Goal: Information Seeking & Learning: Learn about a topic

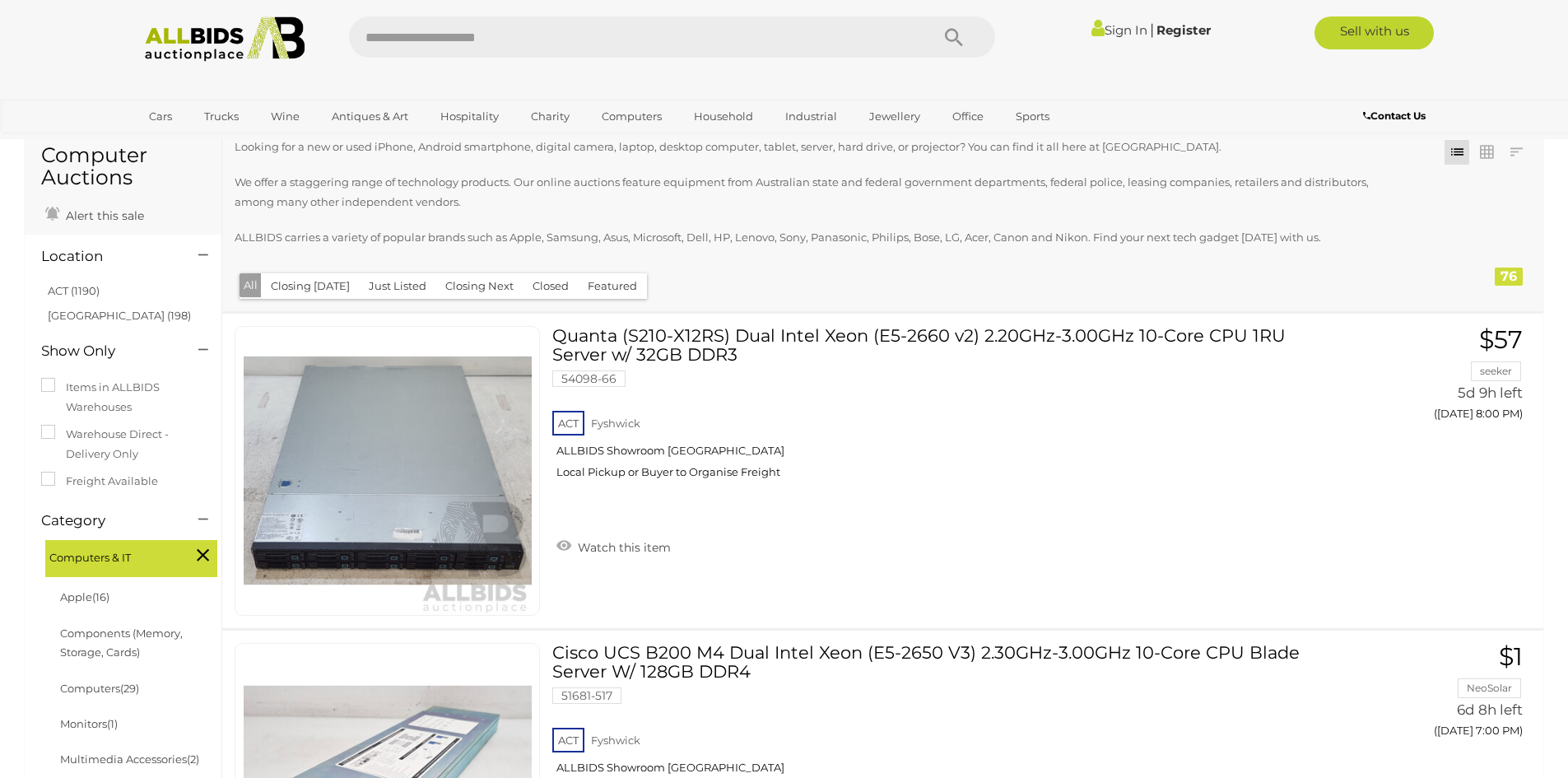
scroll to position [82, 0]
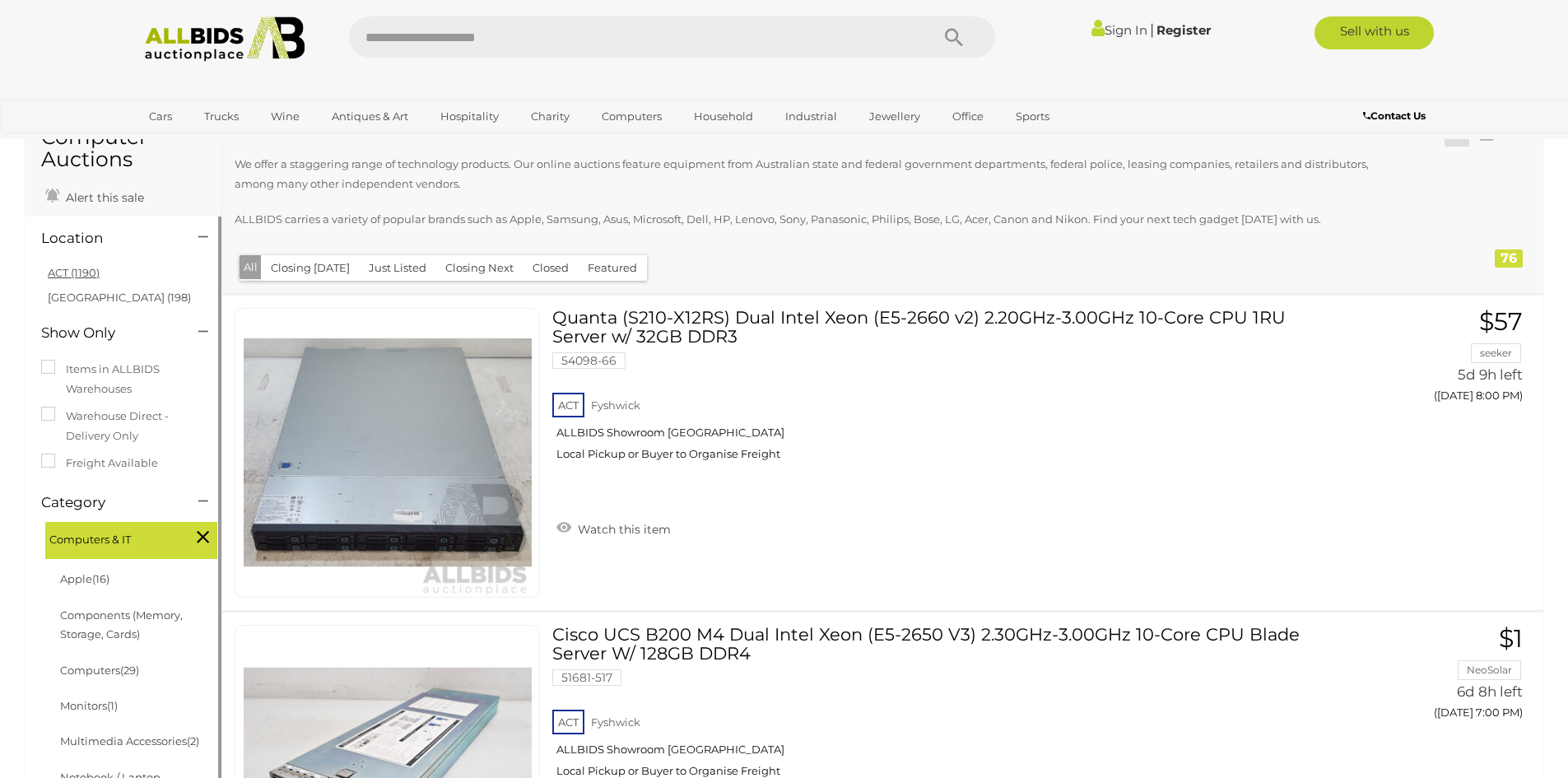
click at [82, 271] on link "ACT (1190)" at bounding box center [73, 272] width 52 height 13
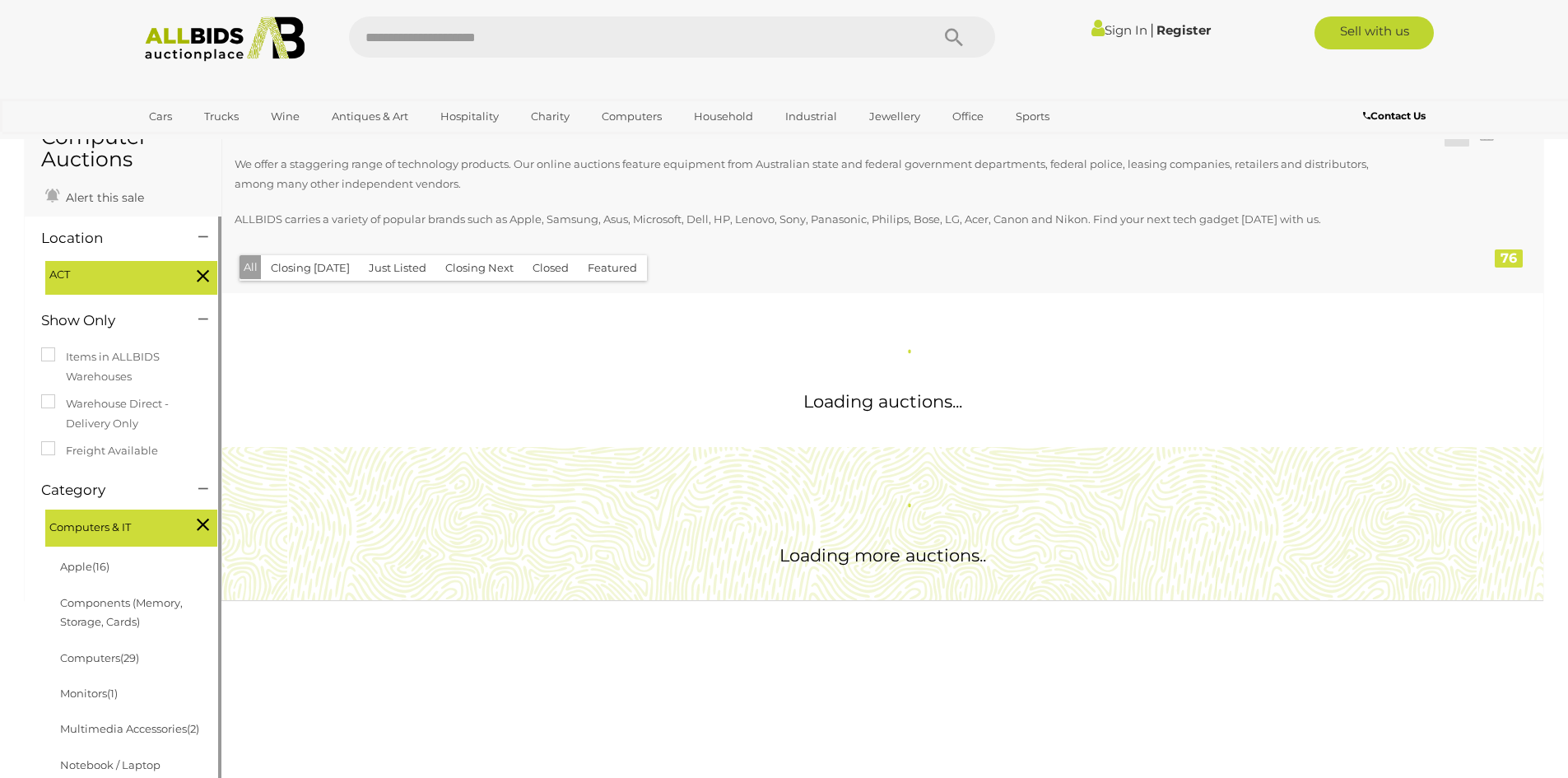
scroll to position [0, 0]
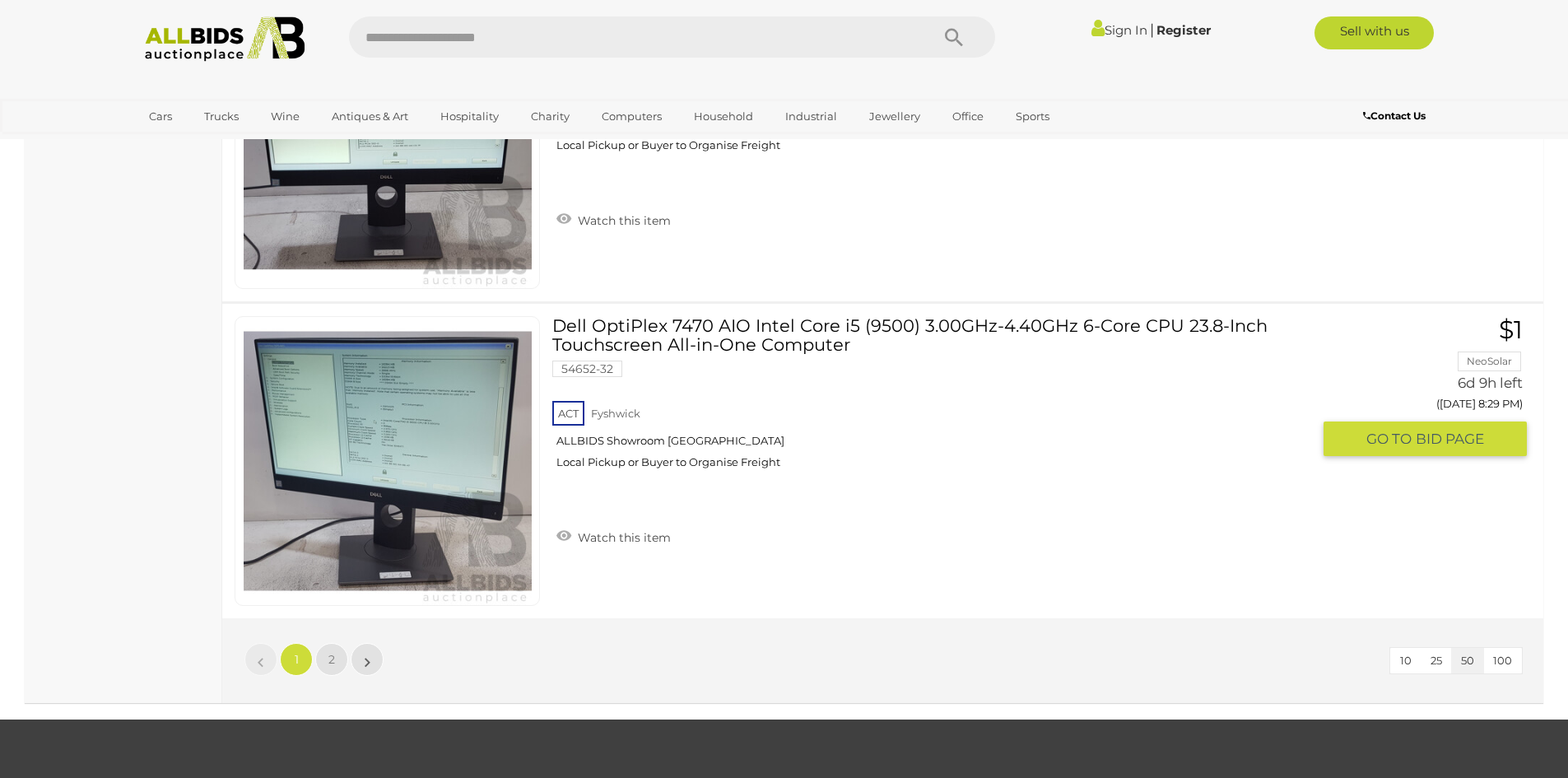
scroll to position [15650, 0]
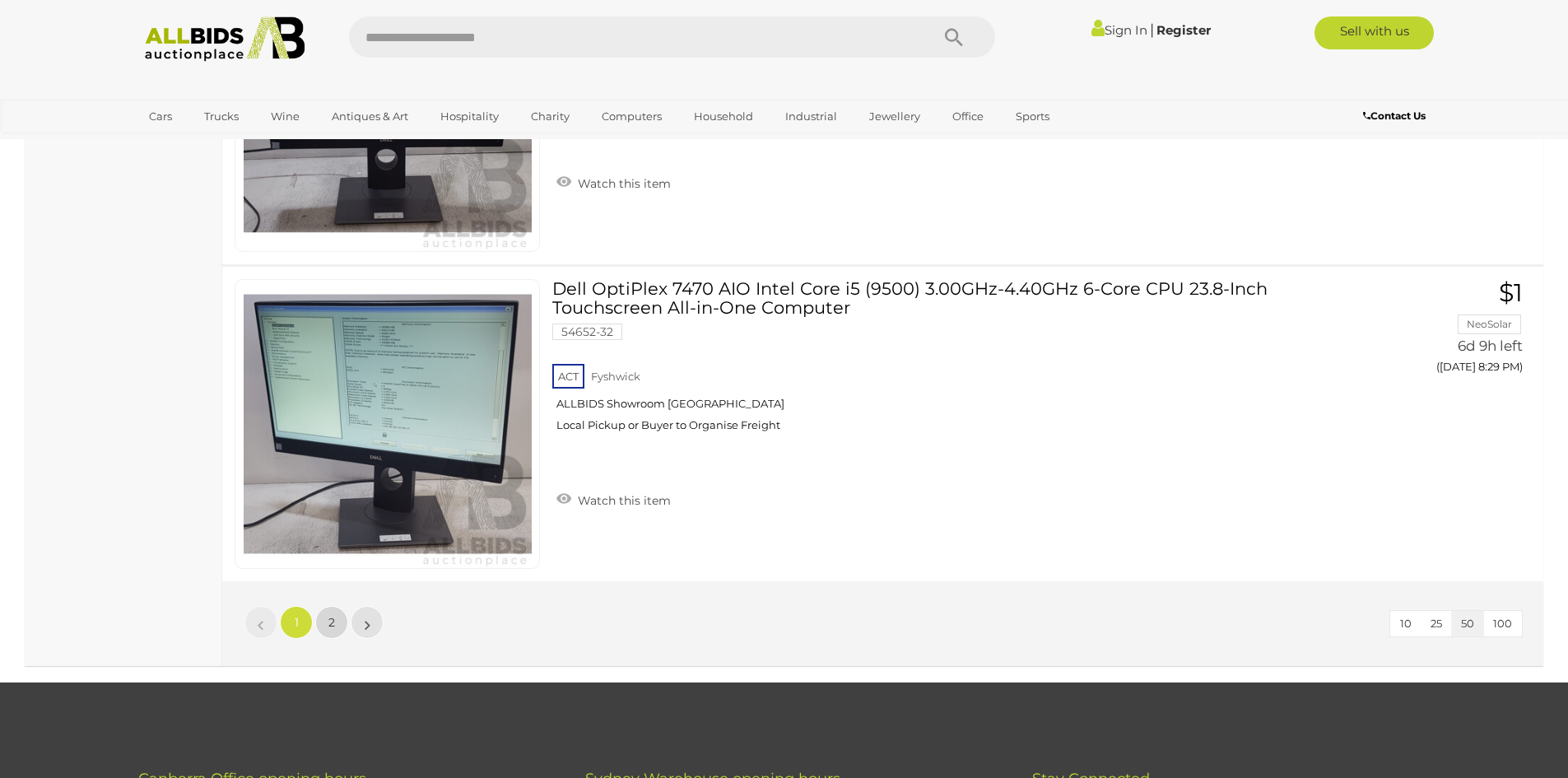
click at [340, 615] on link "2" at bounding box center [332, 622] width 33 height 33
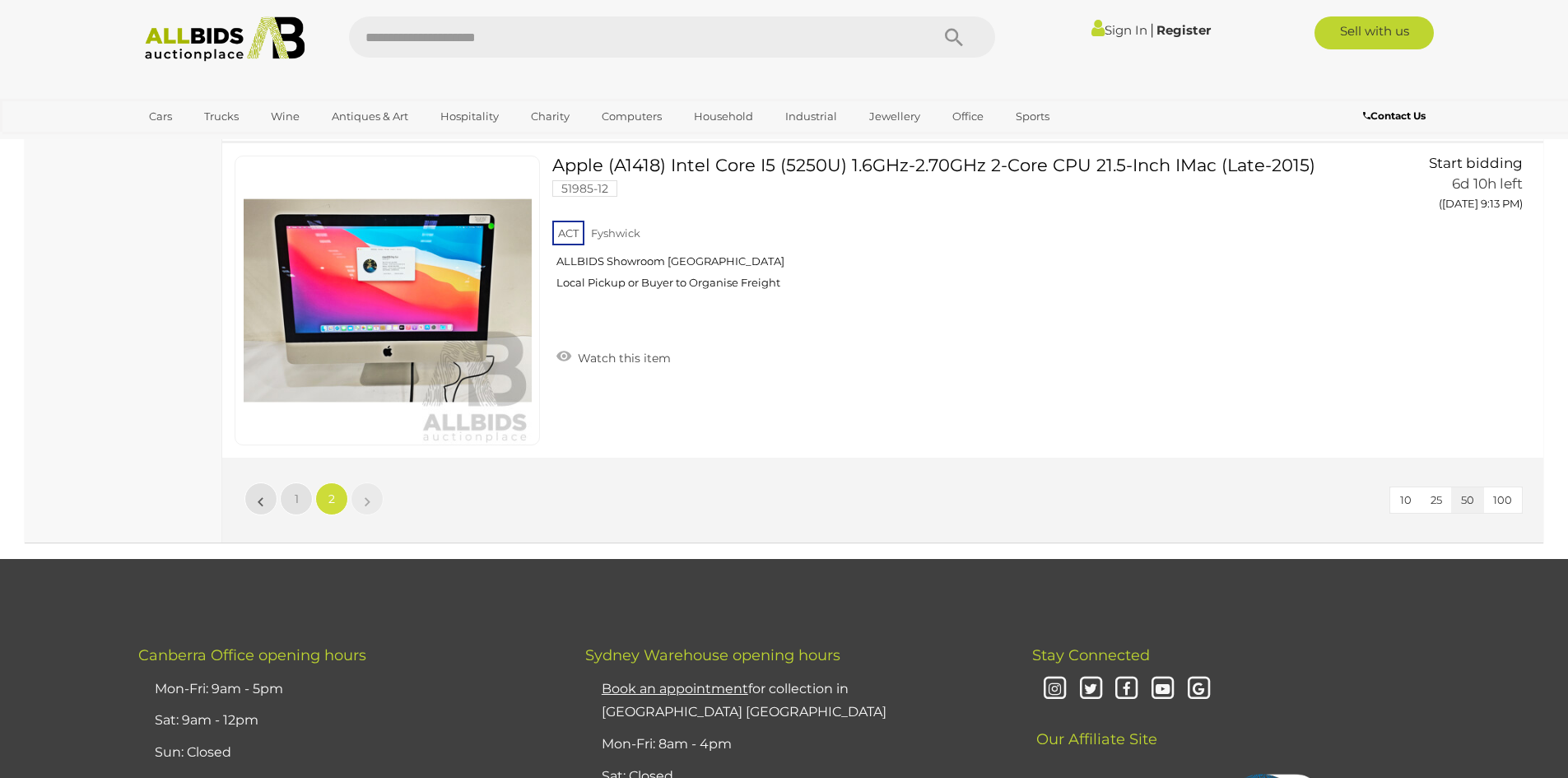
scroll to position [6919, 0]
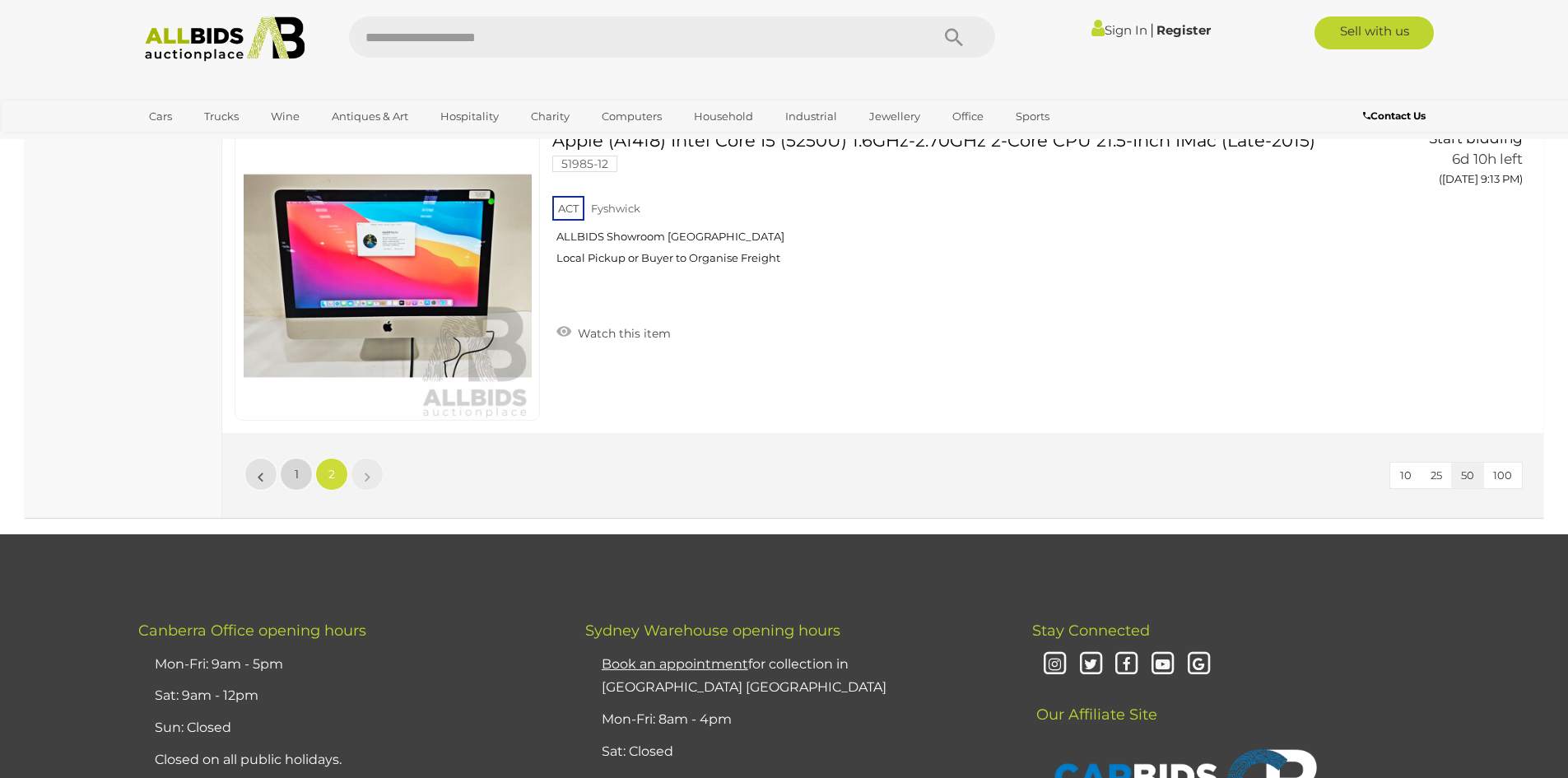
click at [296, 484] on link "1" at bounding box center [296, 475] width 33 height 33
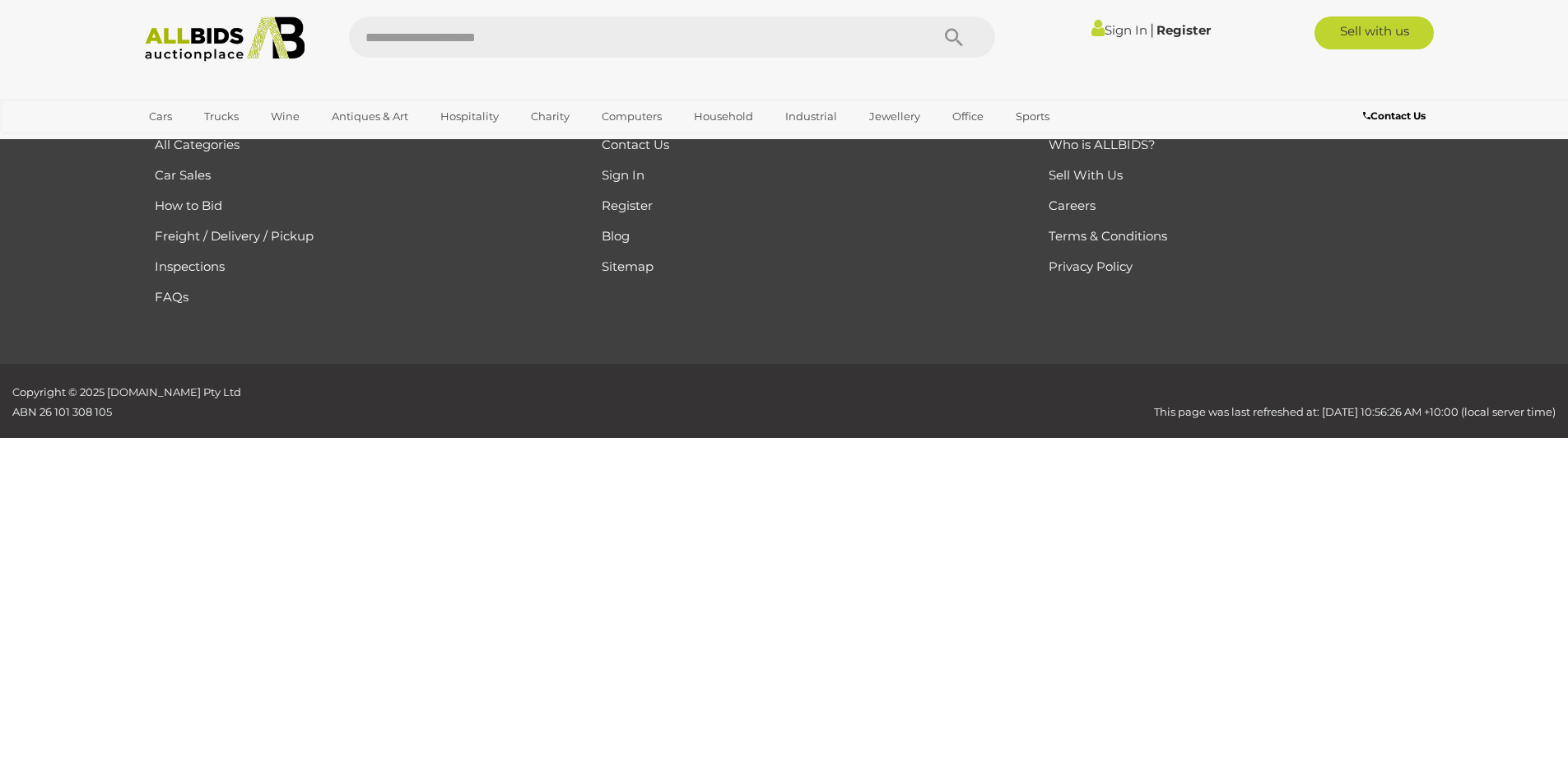
scroll to position [211, 0]
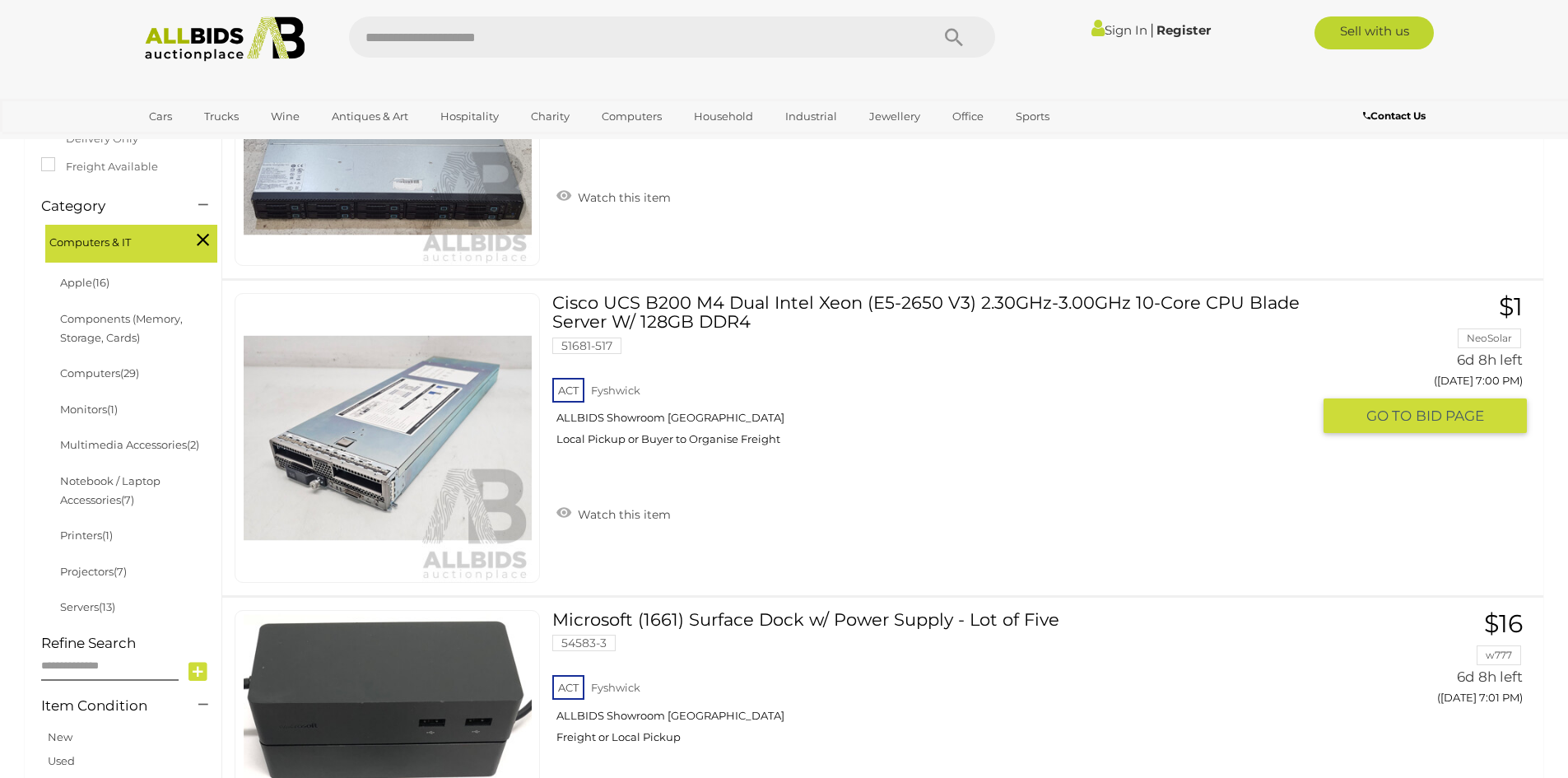
scroll to position [494, 0]
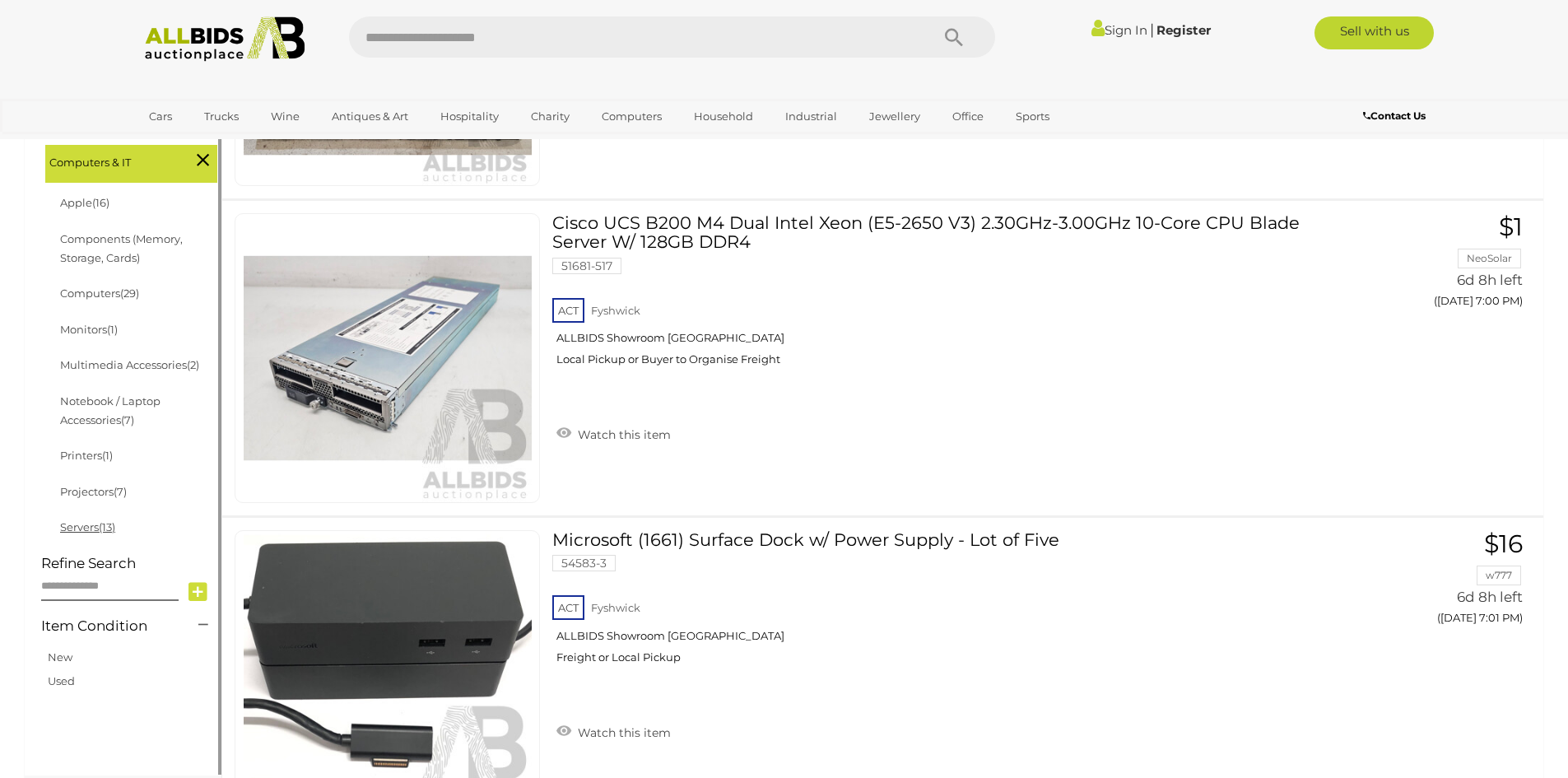
click at [93, 532] on link "Servers (13)" at bounding box center [88, 526] width 55 height 13
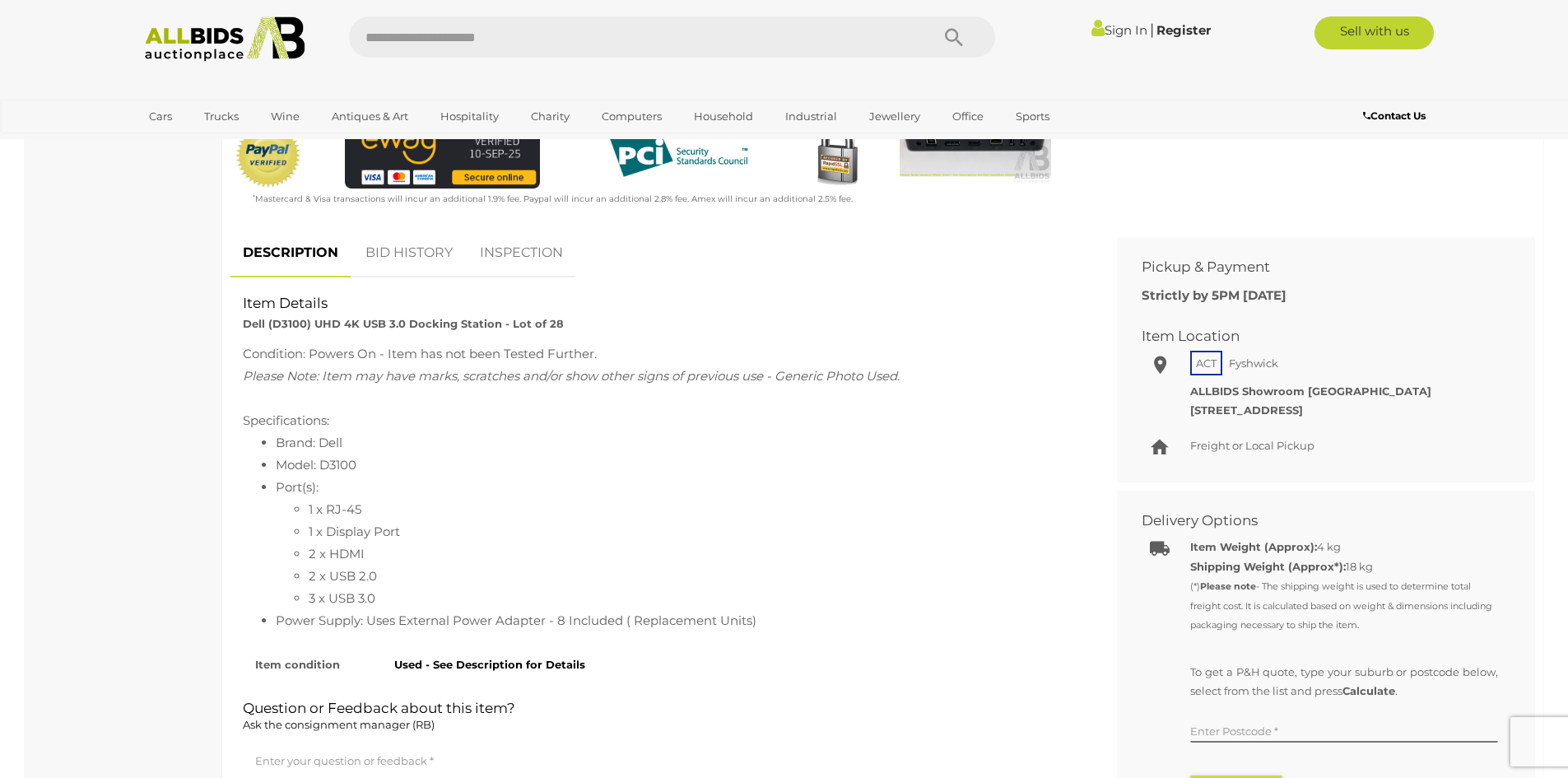
scroll to position [577, 0]
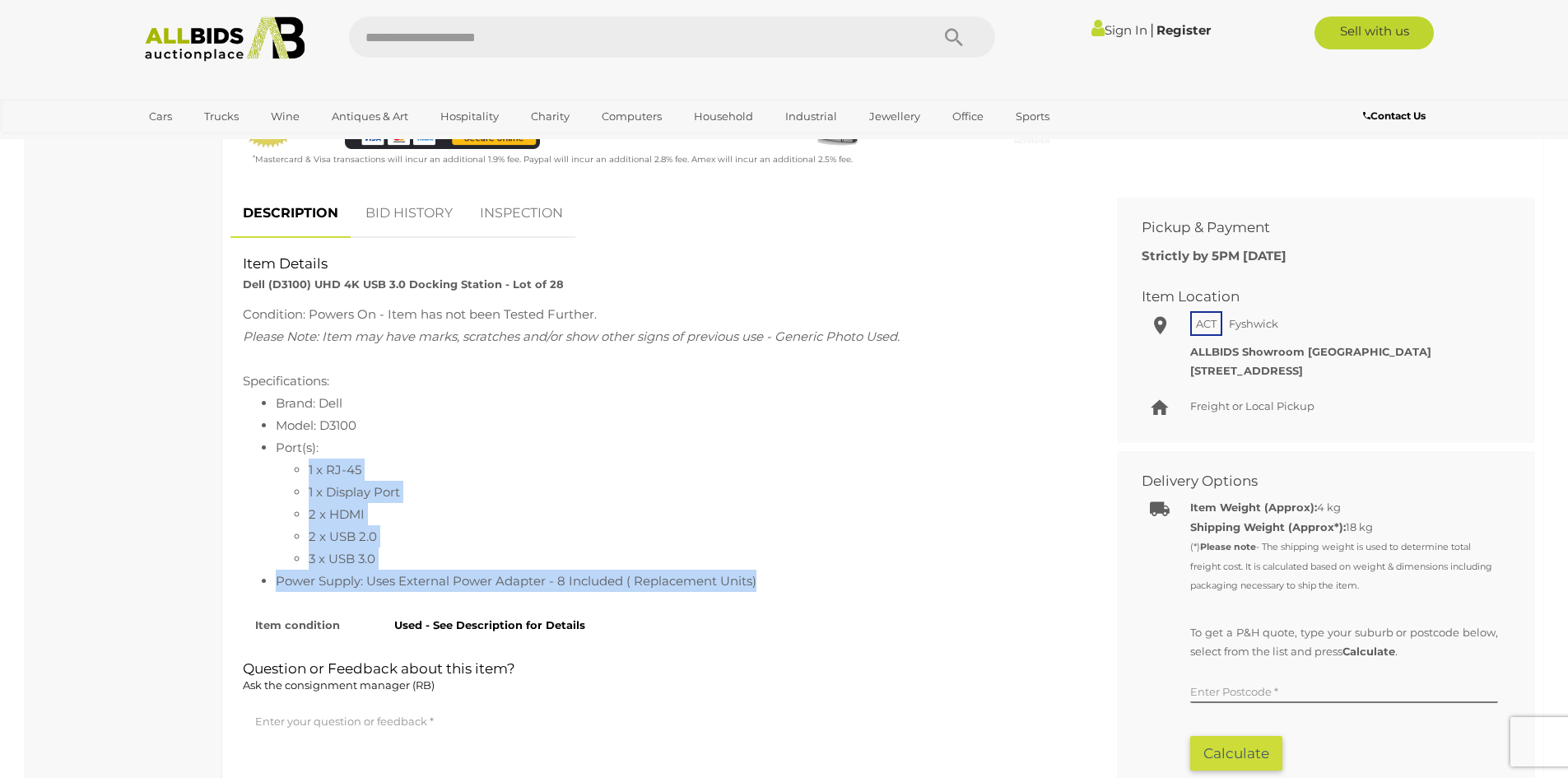
drag, startPoint x: 306, startPoint y: 463, endPoint x: 790, endPoint y: 582, distance: 498.4
click at [790, 582] on ul "Brand: Dell Model: D3100 Port(s): 1 x RJ-45 1 x Display Port 2 x HDMI 2 x USB 2…" at bounding box center [661, 493] width 837 height 201
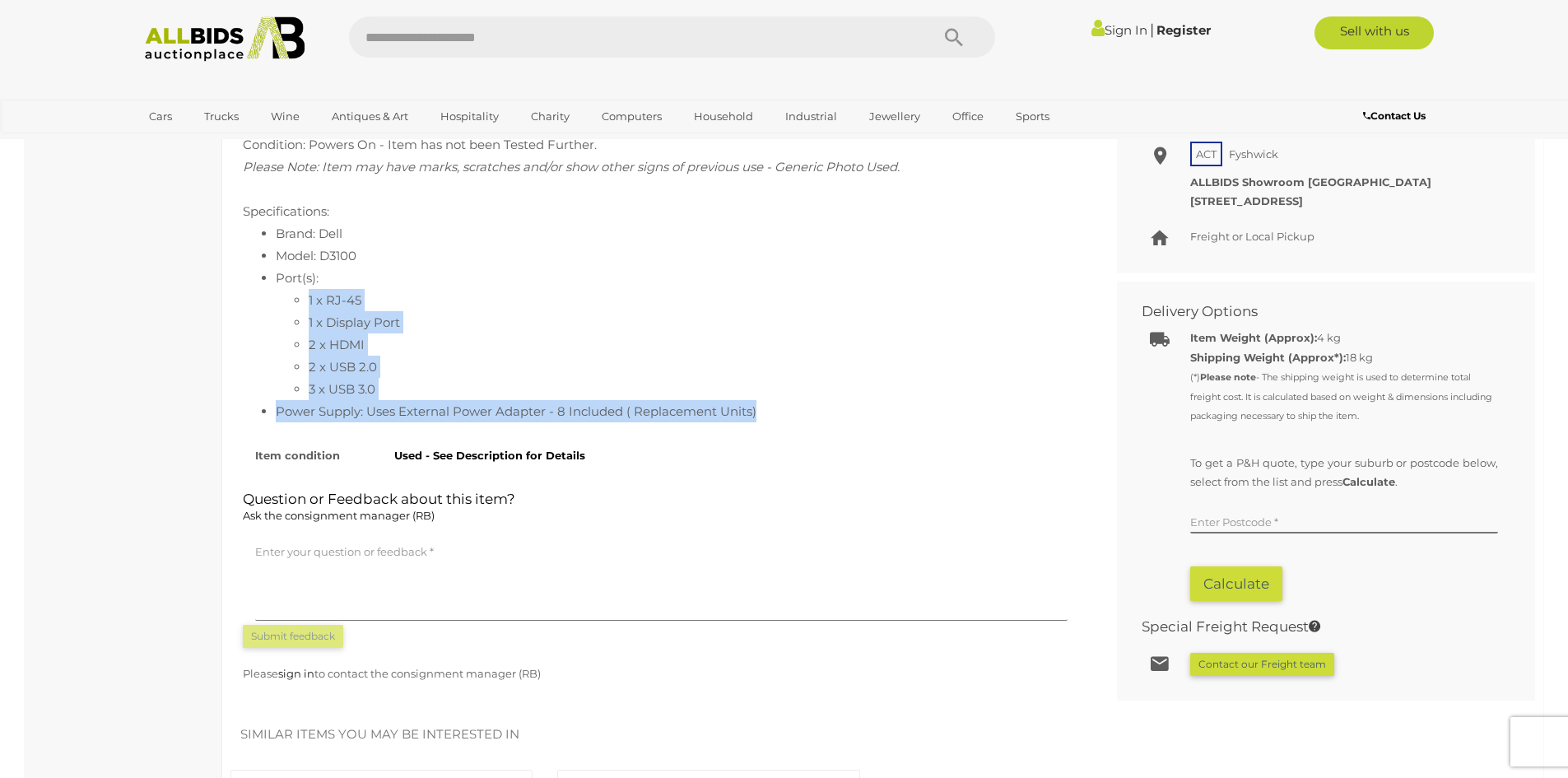
scroll to position [742, 0]
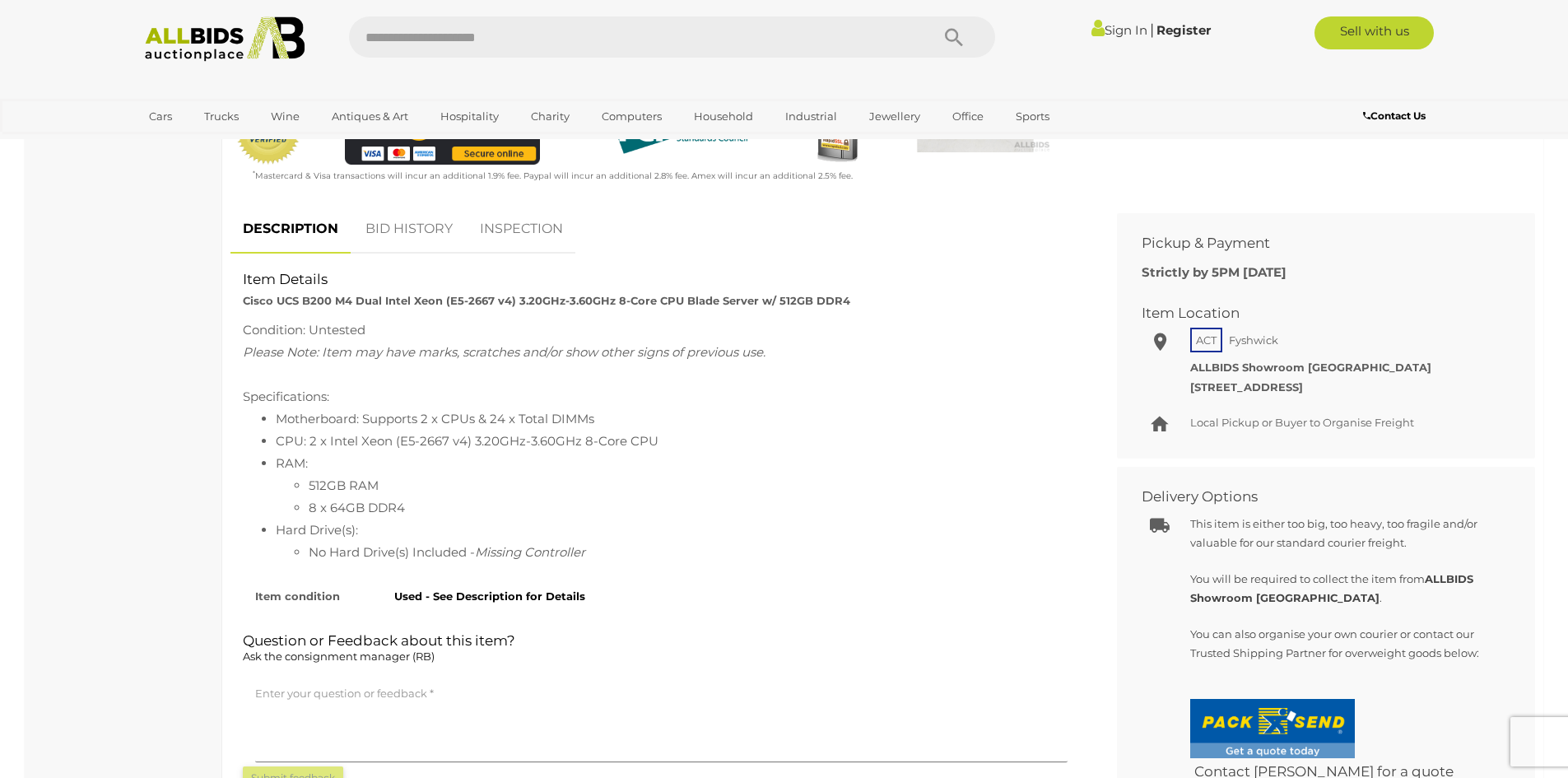
scroll to position [577, 0]
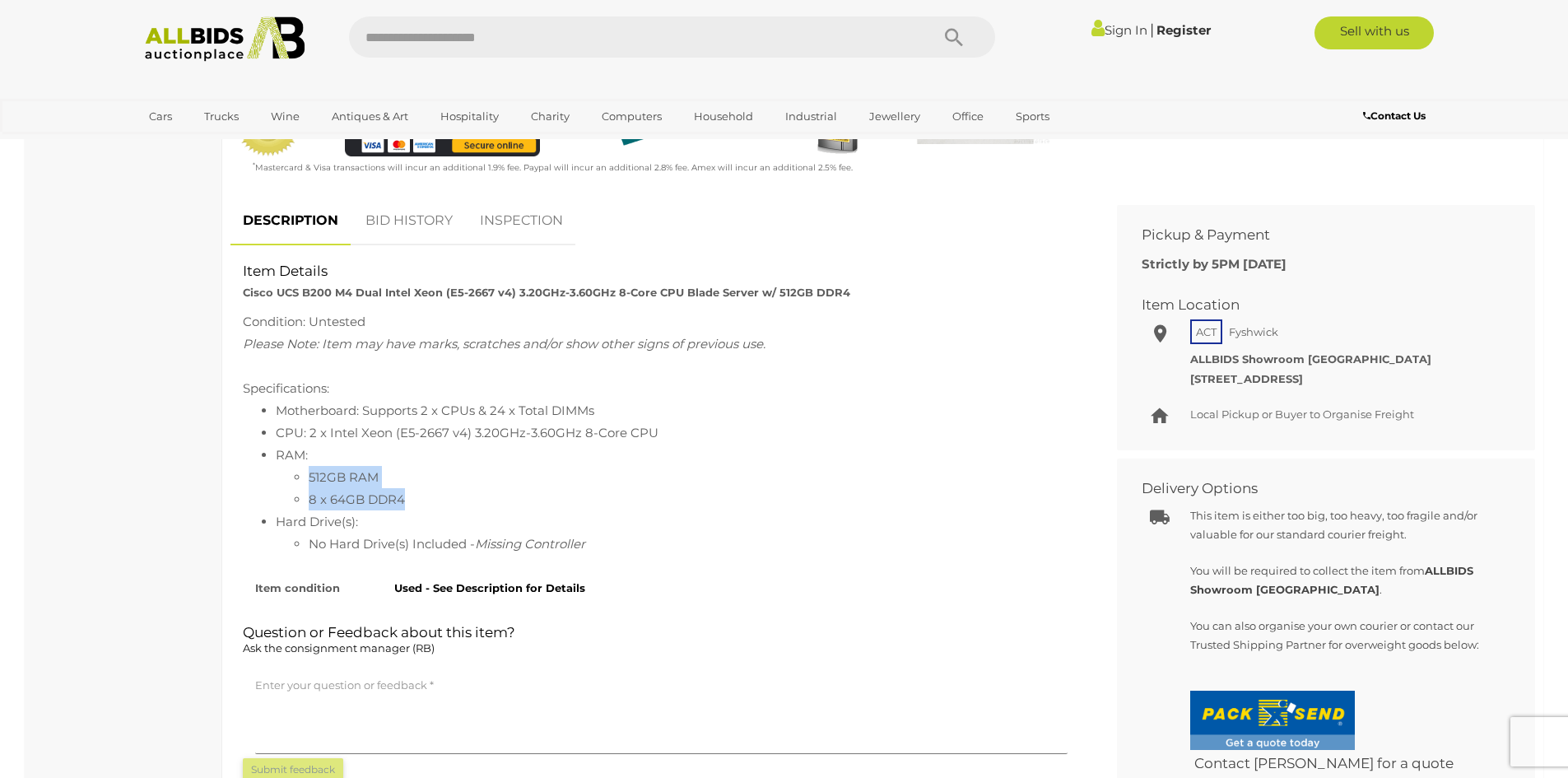
drag, startPoint x: 302, startPoint y: 469, endPoint x: 420, endPoint y: 492, distance: 120.2
click at [420, 492] on ul "512GB RAM 8 x 64GB DDR4" at bounding box center [677, 488] width 804 height 44
click at [420, 492] on li "8 x 64GB DDR4" at bounding box center [694, 500] width 771 height 22
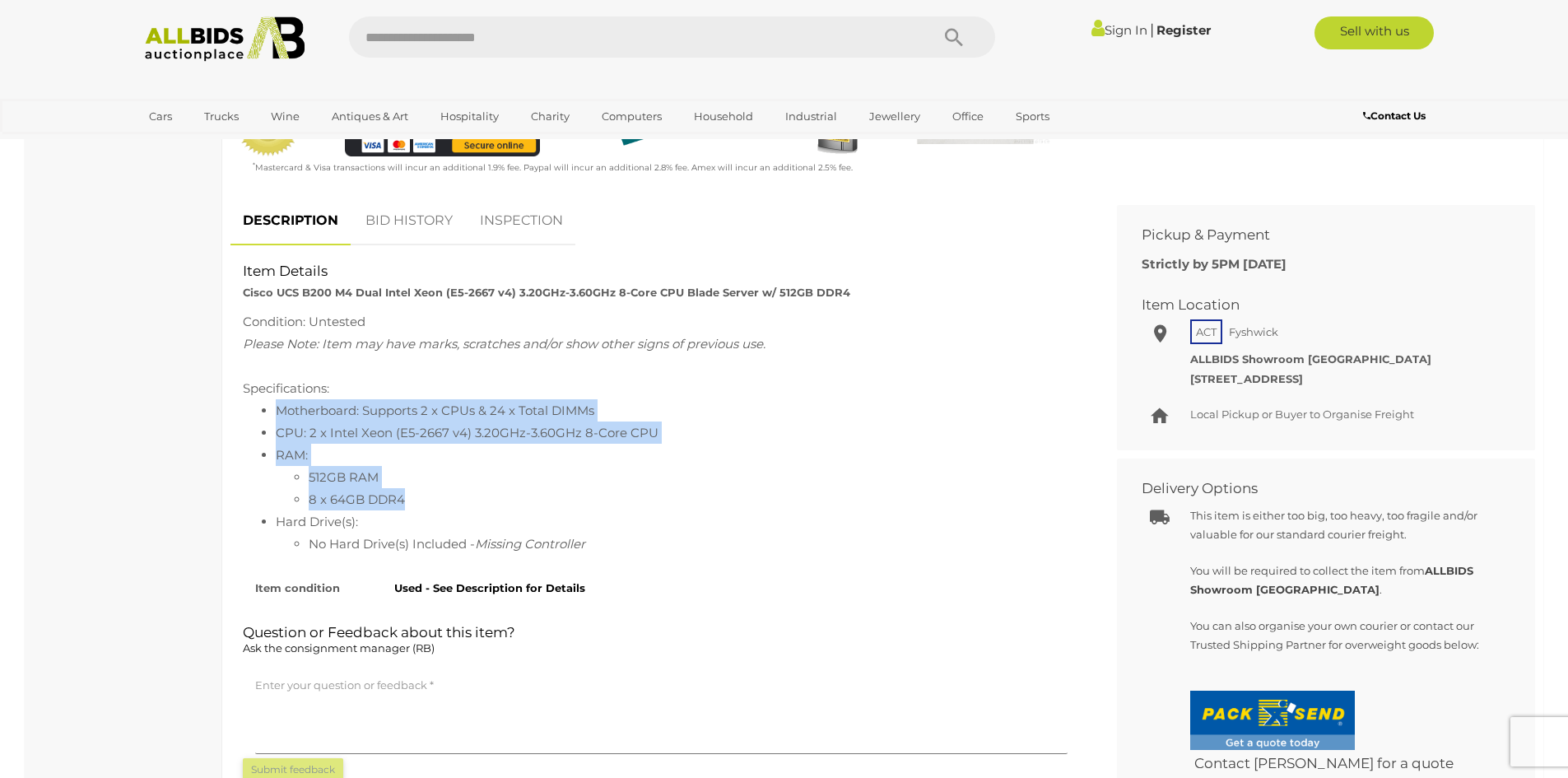
drag, startPoint x: 412, startPoint y: 501, endPoint x: 277, endPoint y: 406, distance: 165.1
click at [277, 406] on ul "Motherboard: Supports 2 x CPUs & 24 x Total DIMMs CPU: 2 x Intel Xeon (E5-2667 …" at bounding box center [661, 477] width 837 height 156
click at [277, 406] on li "Motherboard: Supports 2 x CPUs & 24 x Total DIMMs" at bounding box center [677, 411] width 804 height 22
drag, startPoint x: 278, startPoint y: 410, endPoint x: 603, endPoint y: 539, distance: 349.7
click at [603, 539] on ul "Motherboard: Supports 2 x CPUs & 24 x Total DIMMs CPU: 2 x Intel Xeon (E5-2667 …" at bounding box center [661, 477] width 837 height 156
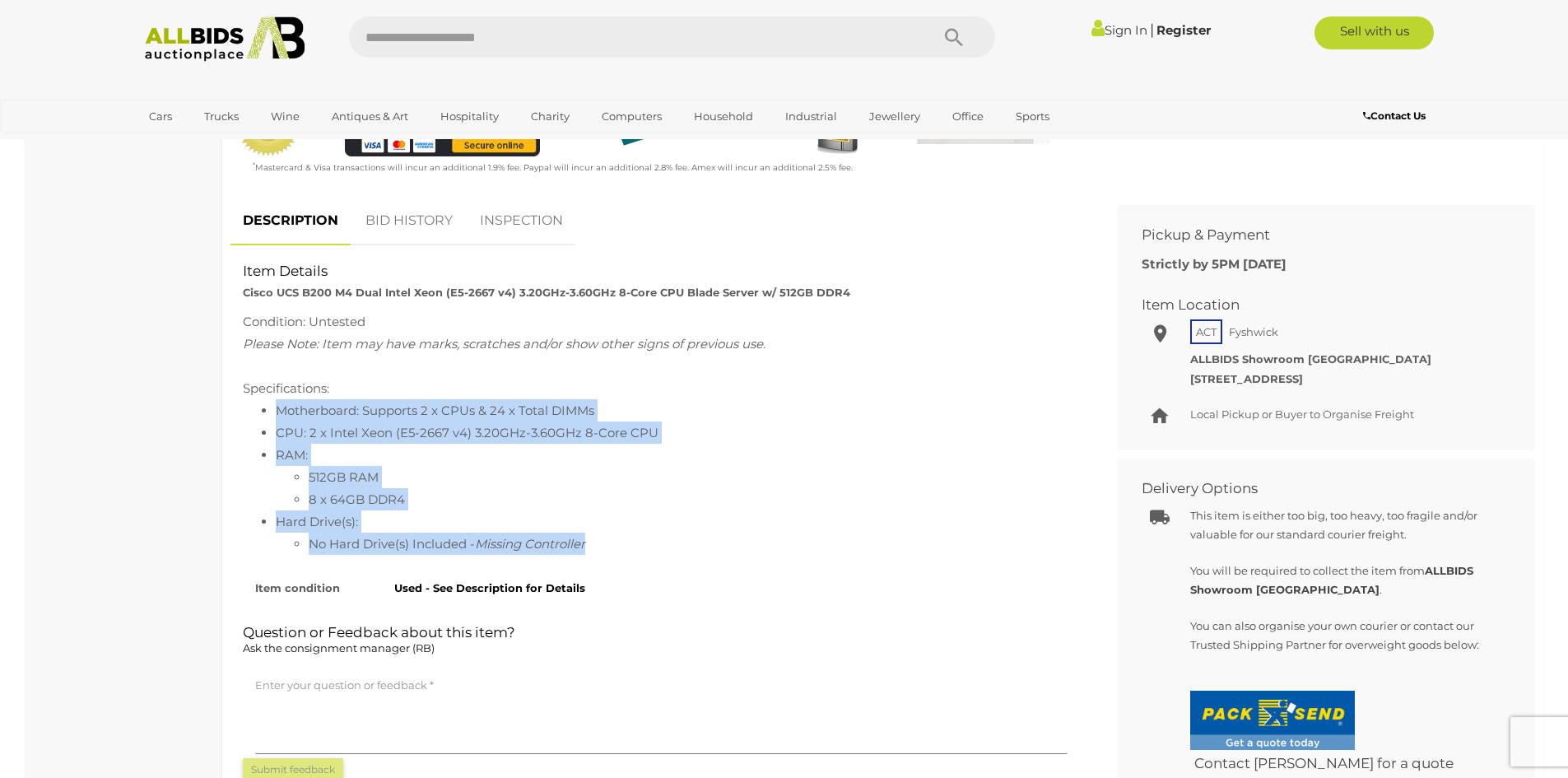
click at [603, 539] on li "No Hard Drive(s) Included - Missing Controller" at bounding box center [694, 544] width 771 height 22
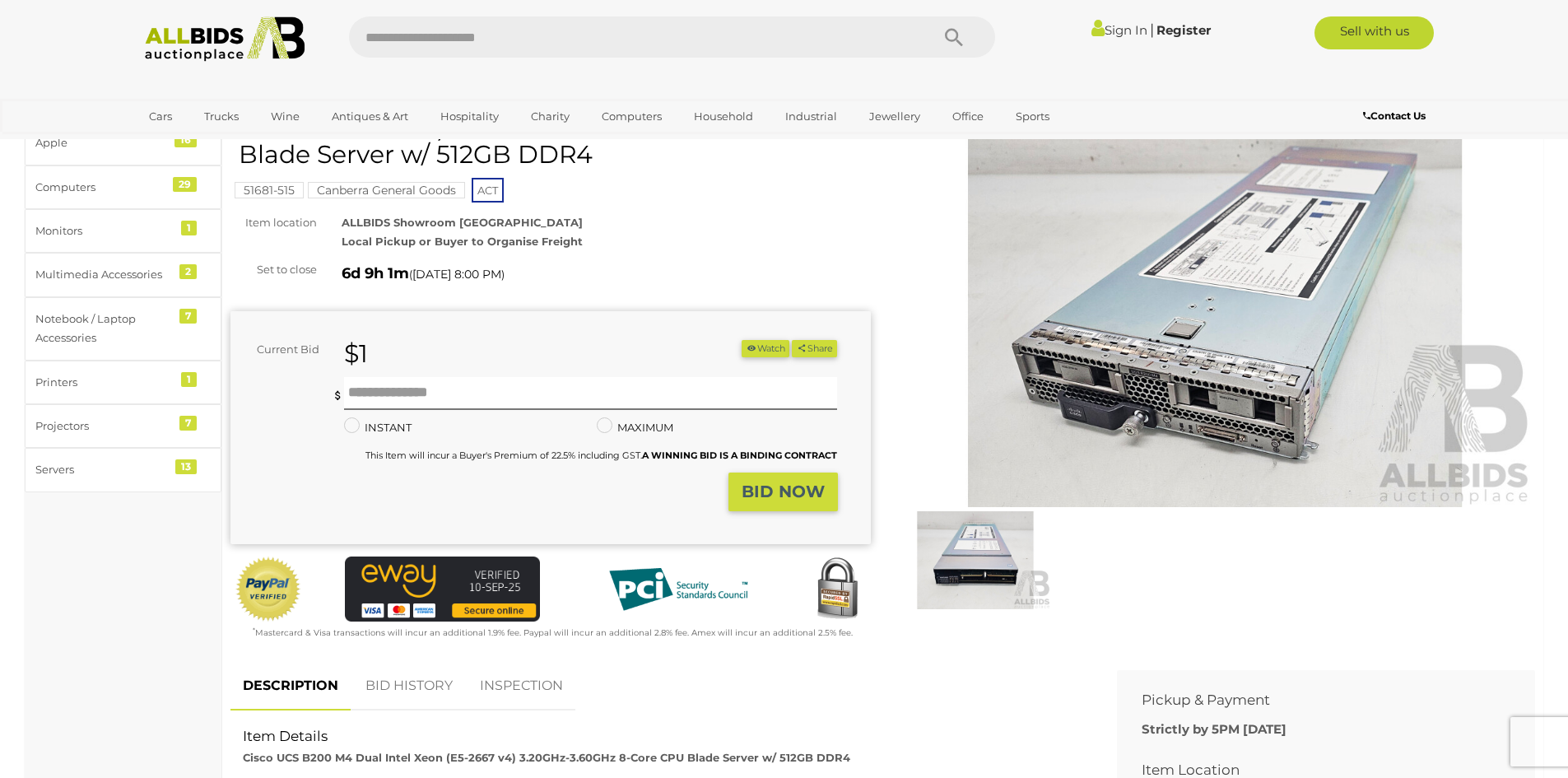
scroll to position [82, 0]
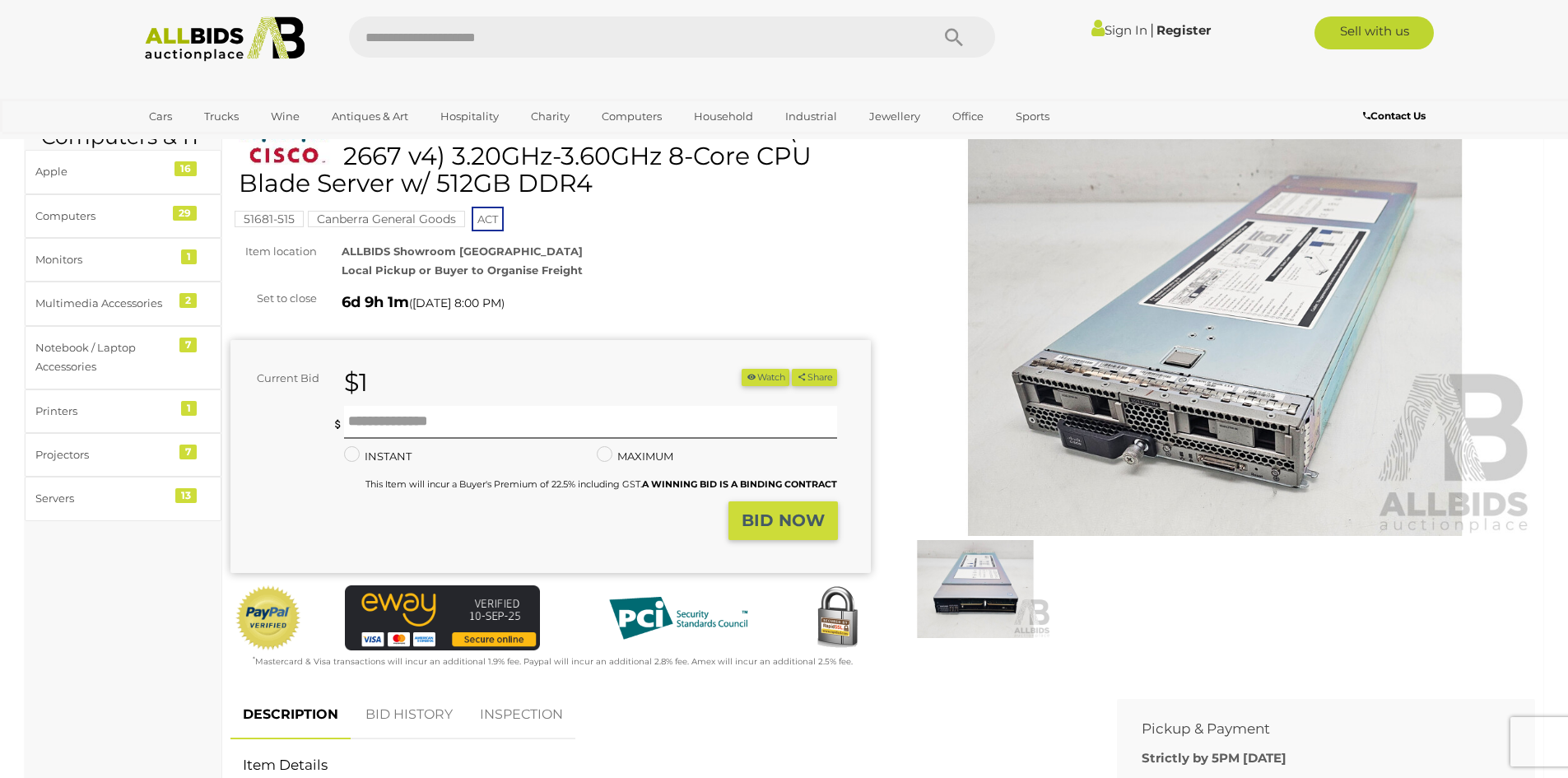
click at [993, 590] on img at bounding box center [974, 589] width 151 height 98
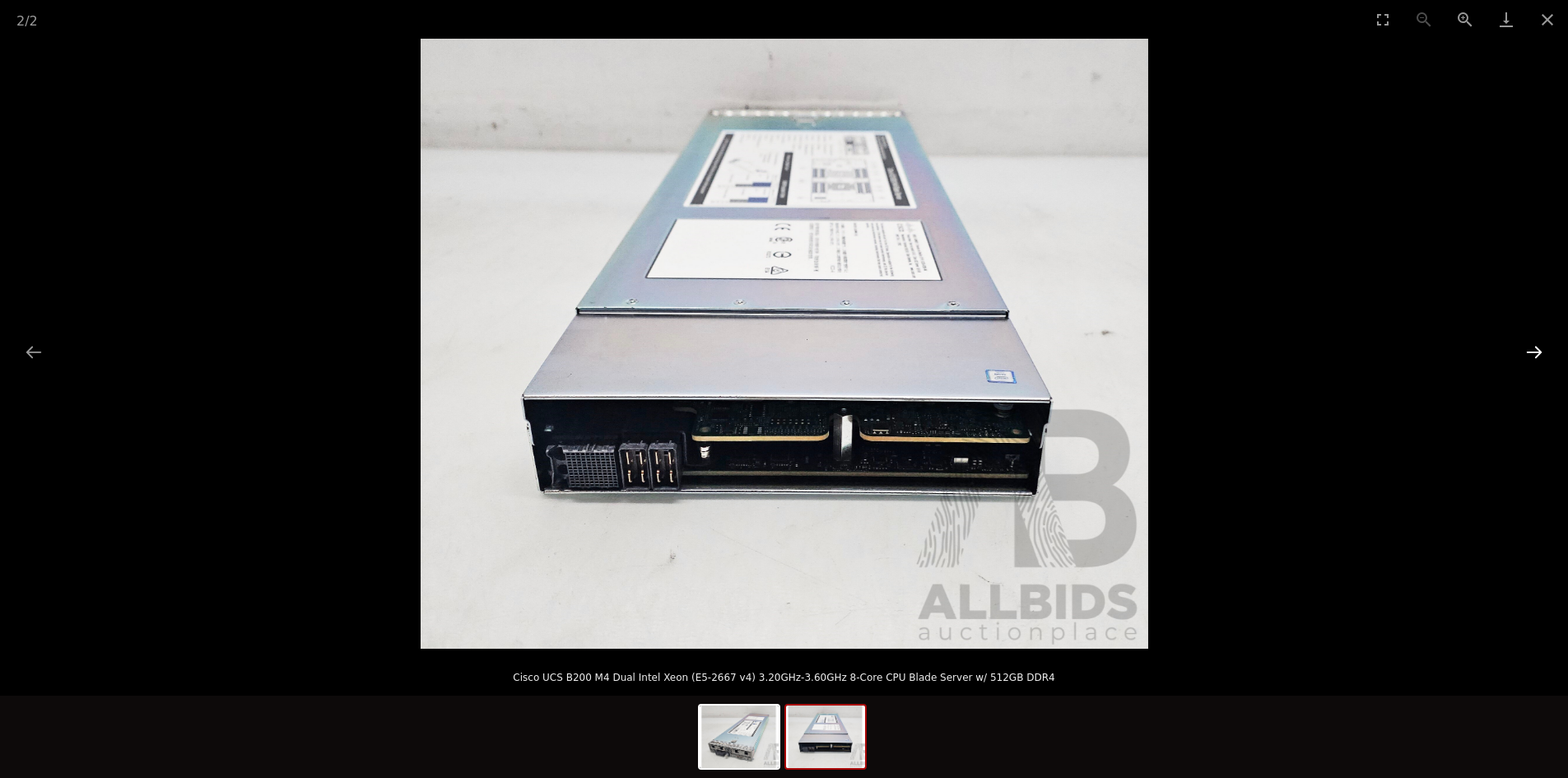
click at [1538, 355] on button "Next slide" at bounding box center [1534, 352] width 35 height 32
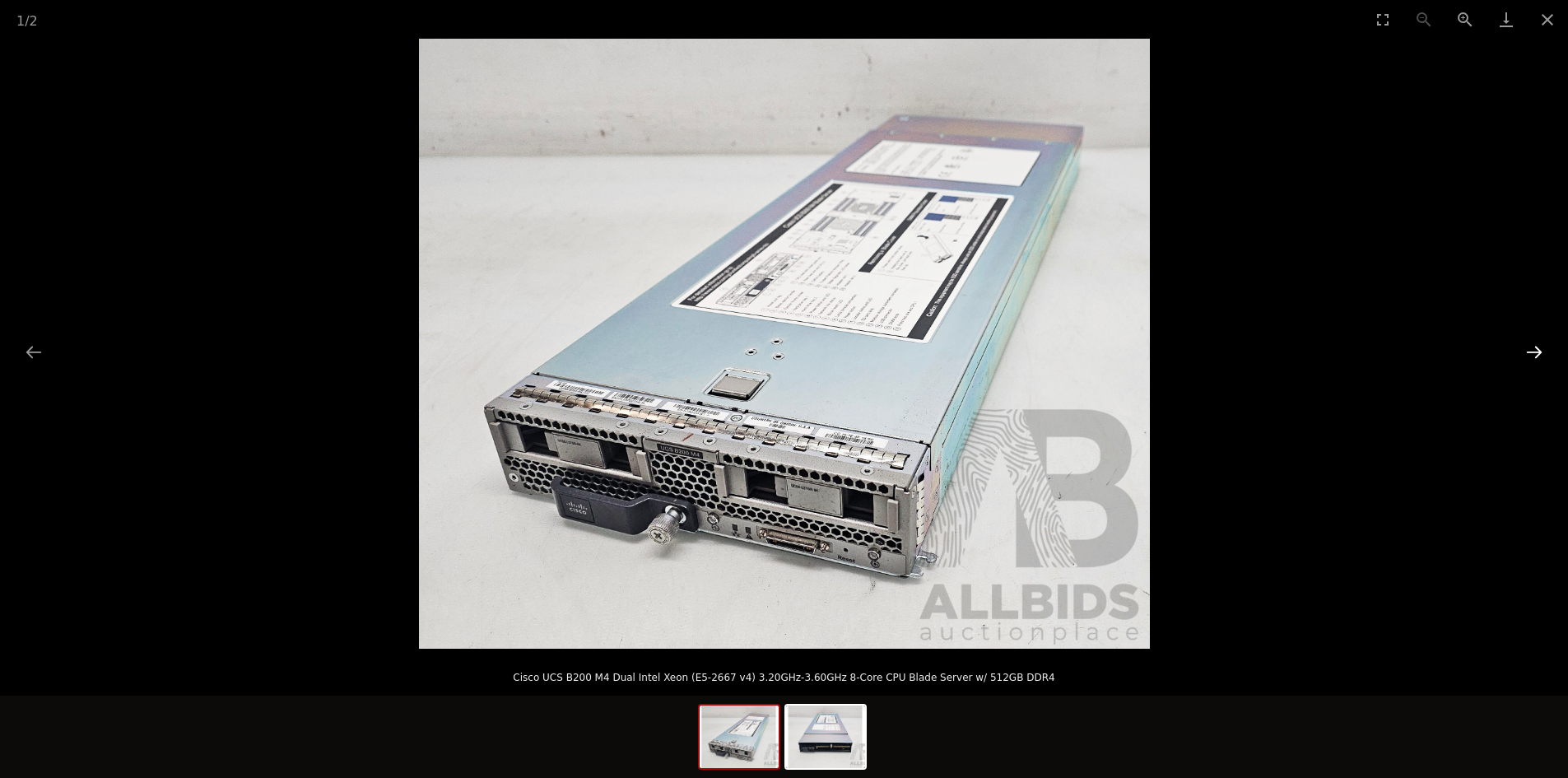
click at [1538, 355] on button "Next slide" at bounding box center [1534, 352] width 35 height 32
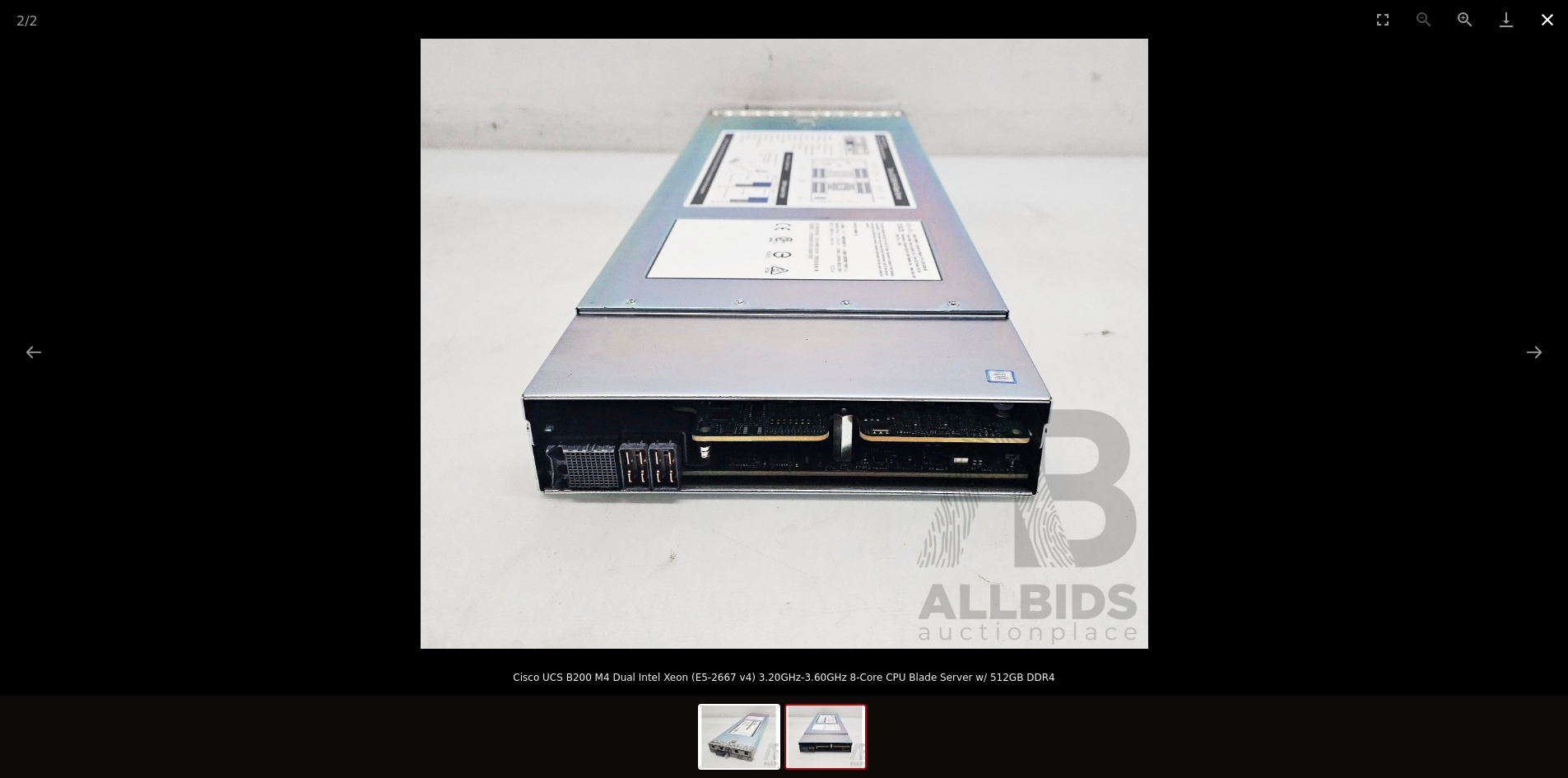
click at [1539, 25] on button "Close gallery" at bounding box center [1548, 19] width 41 height 39
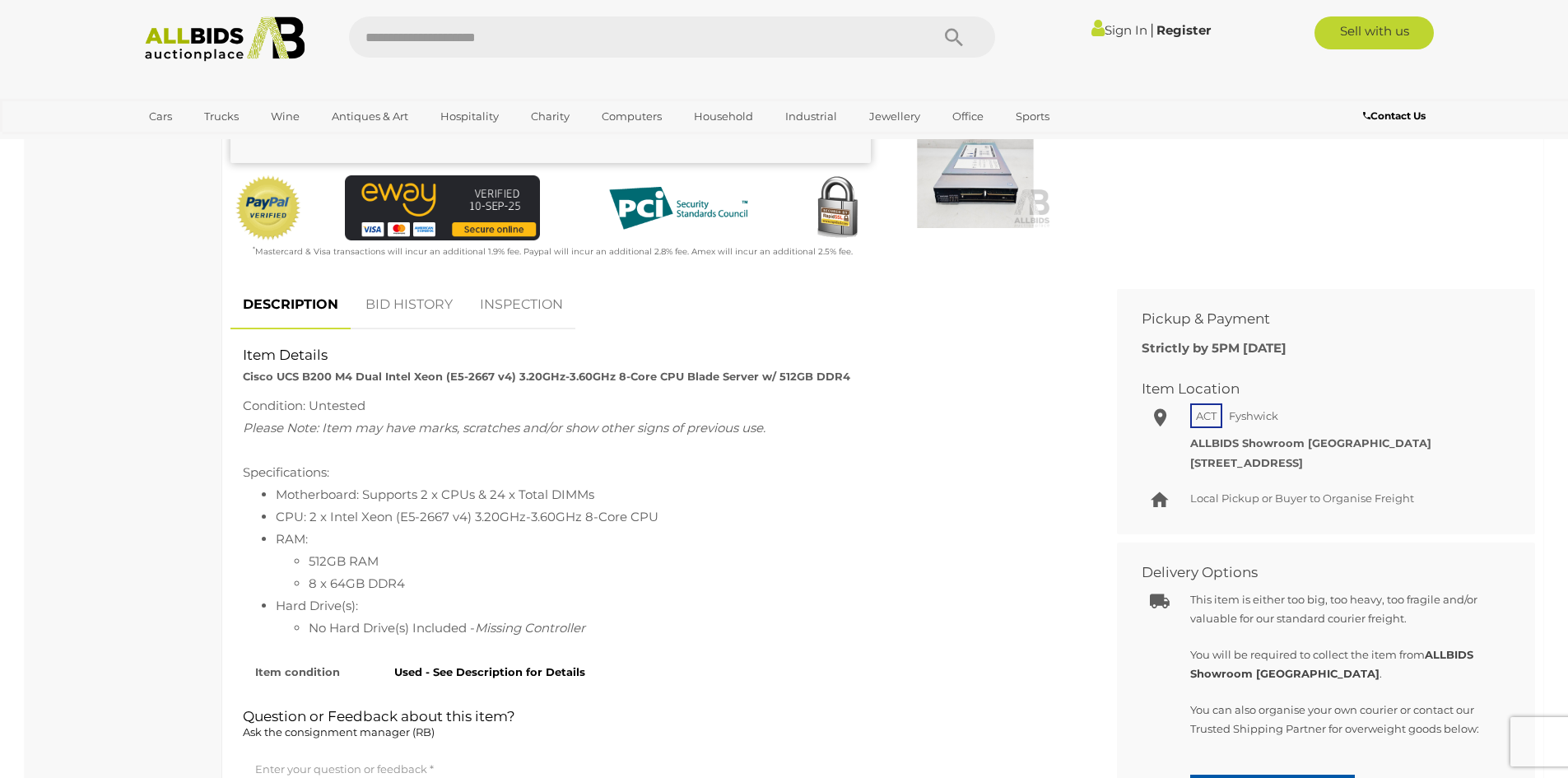
scroll to position [494, 0]
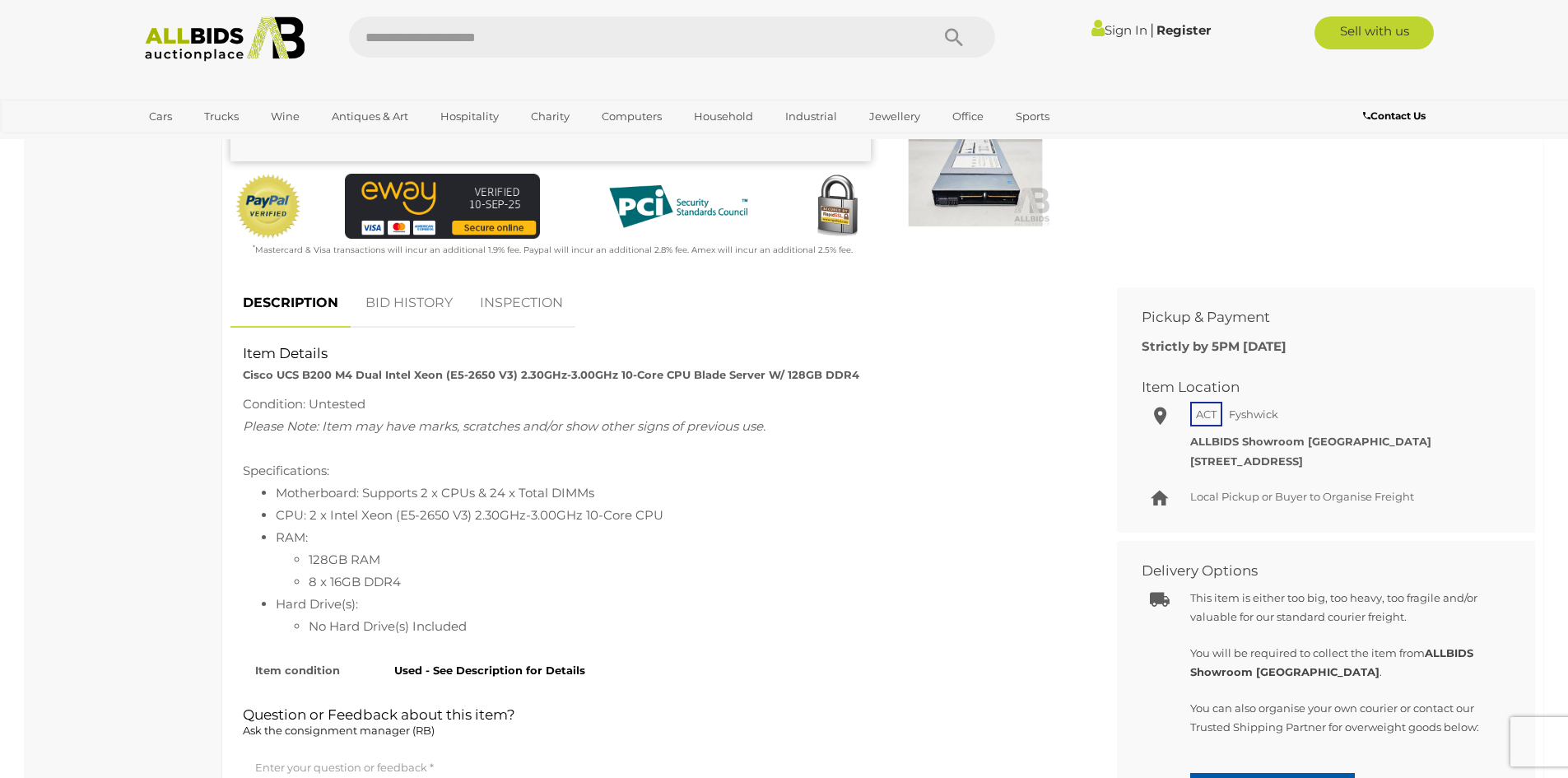
scroll to position [577, 0]
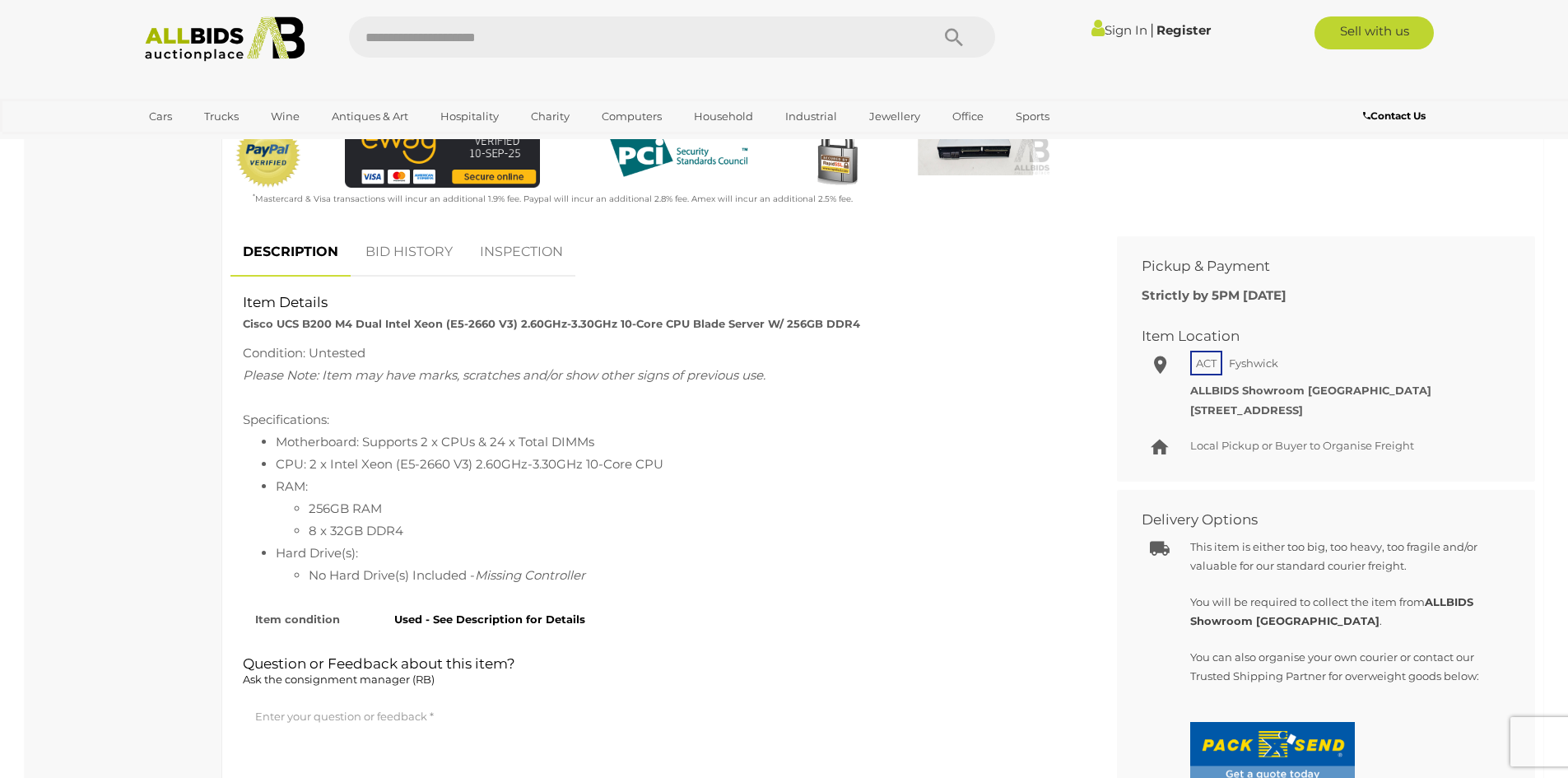
scroll to position [577, 0]
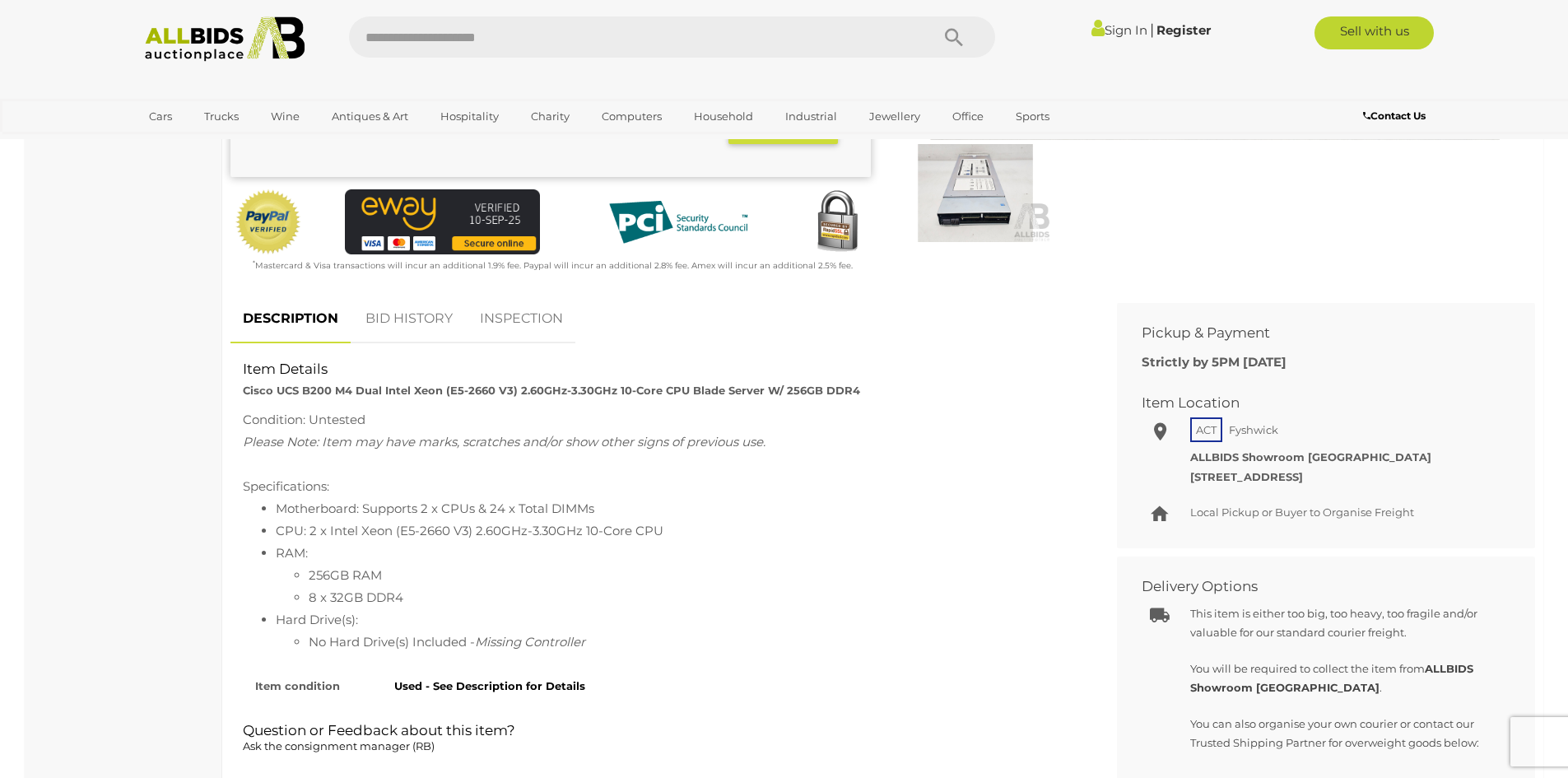
scroll to position [577, 0]
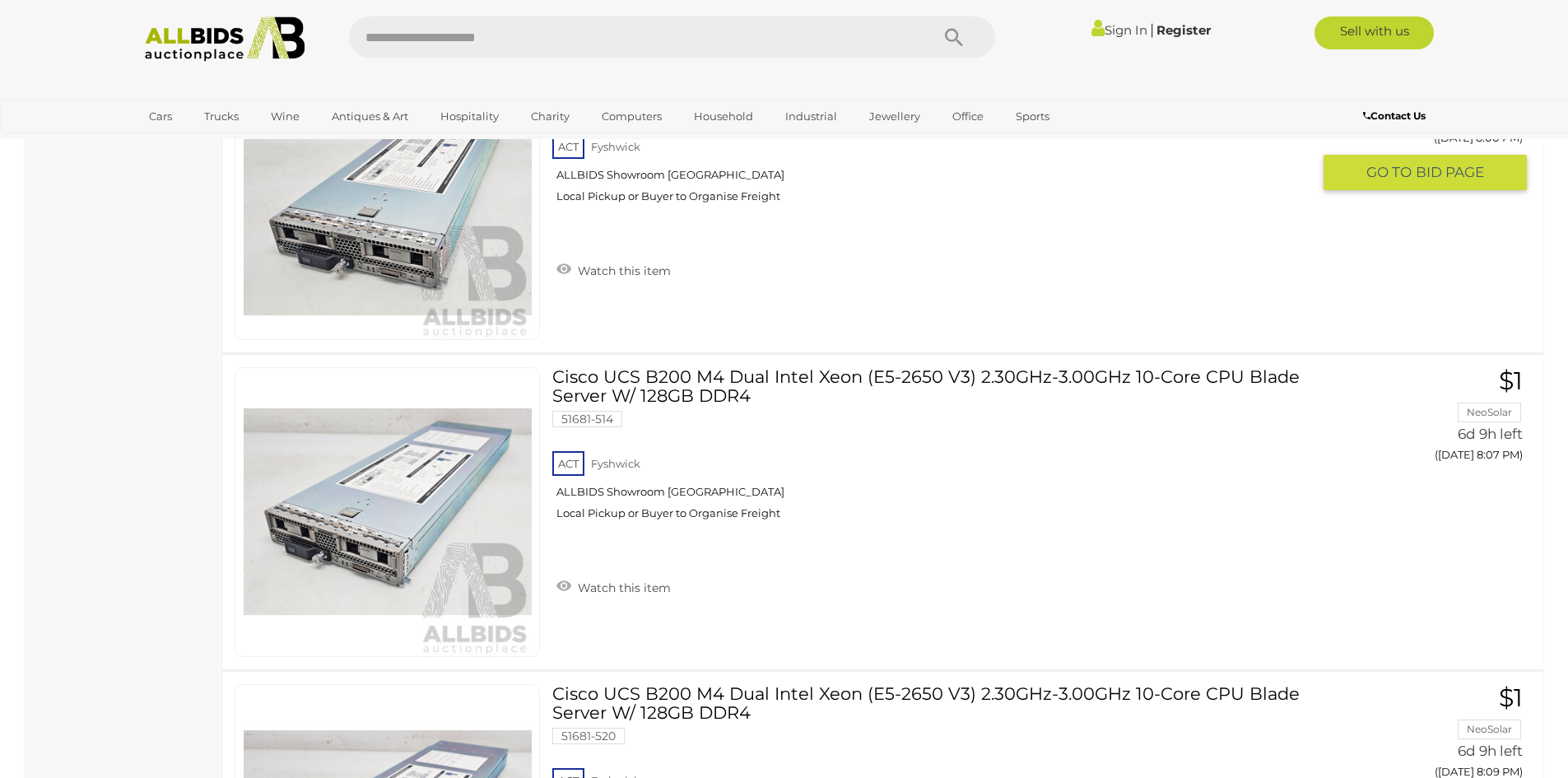
scroll to position [2059, 0]
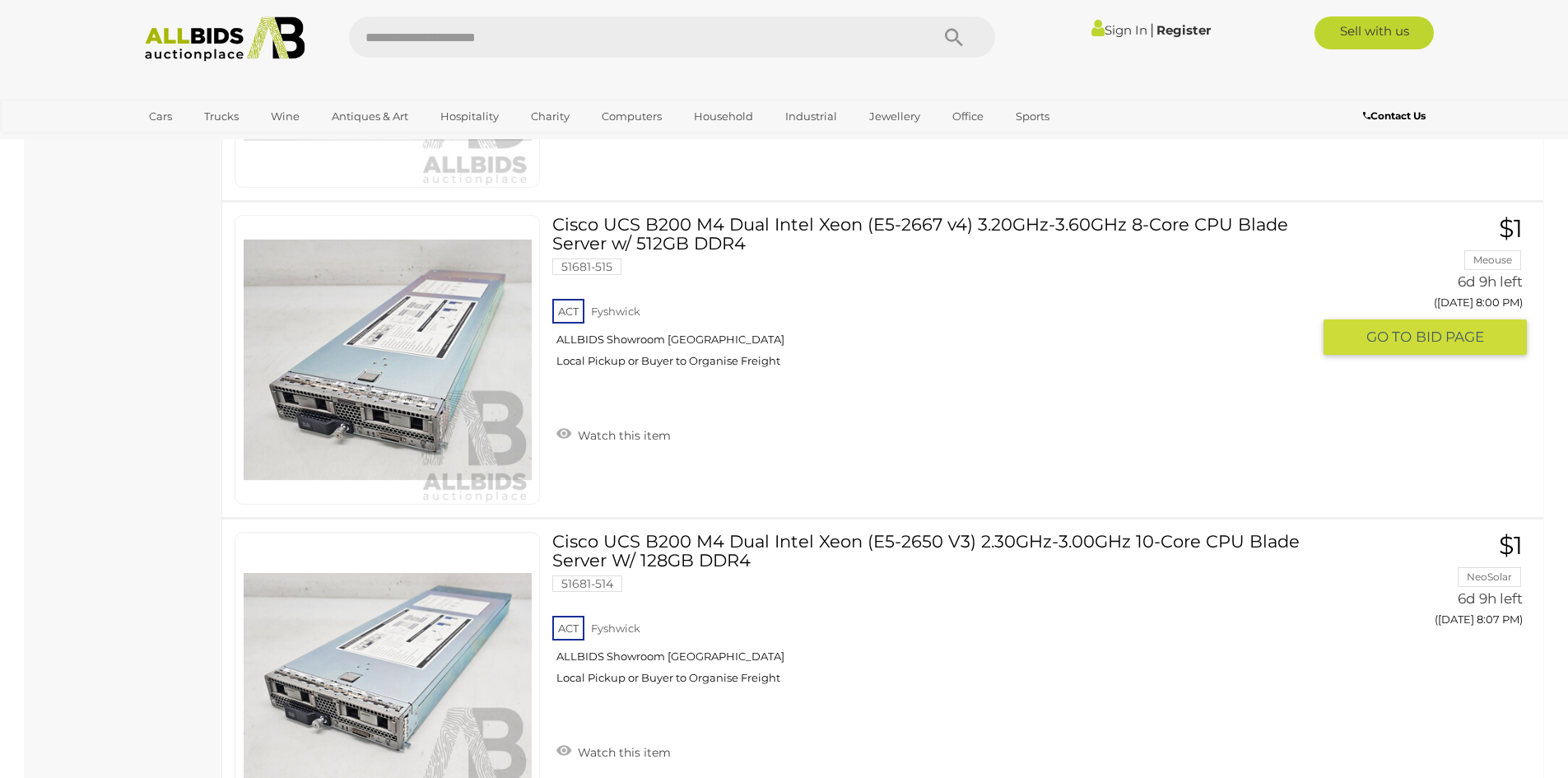
click at [733, 235] on link "Cisco UCS B200 M4 Dual Intel Xeon (E5-2667 v4) 3.20GHz-3.60GHz 8-Core CPU Blade…" at bounding box center [937, 298] width 746 height 166
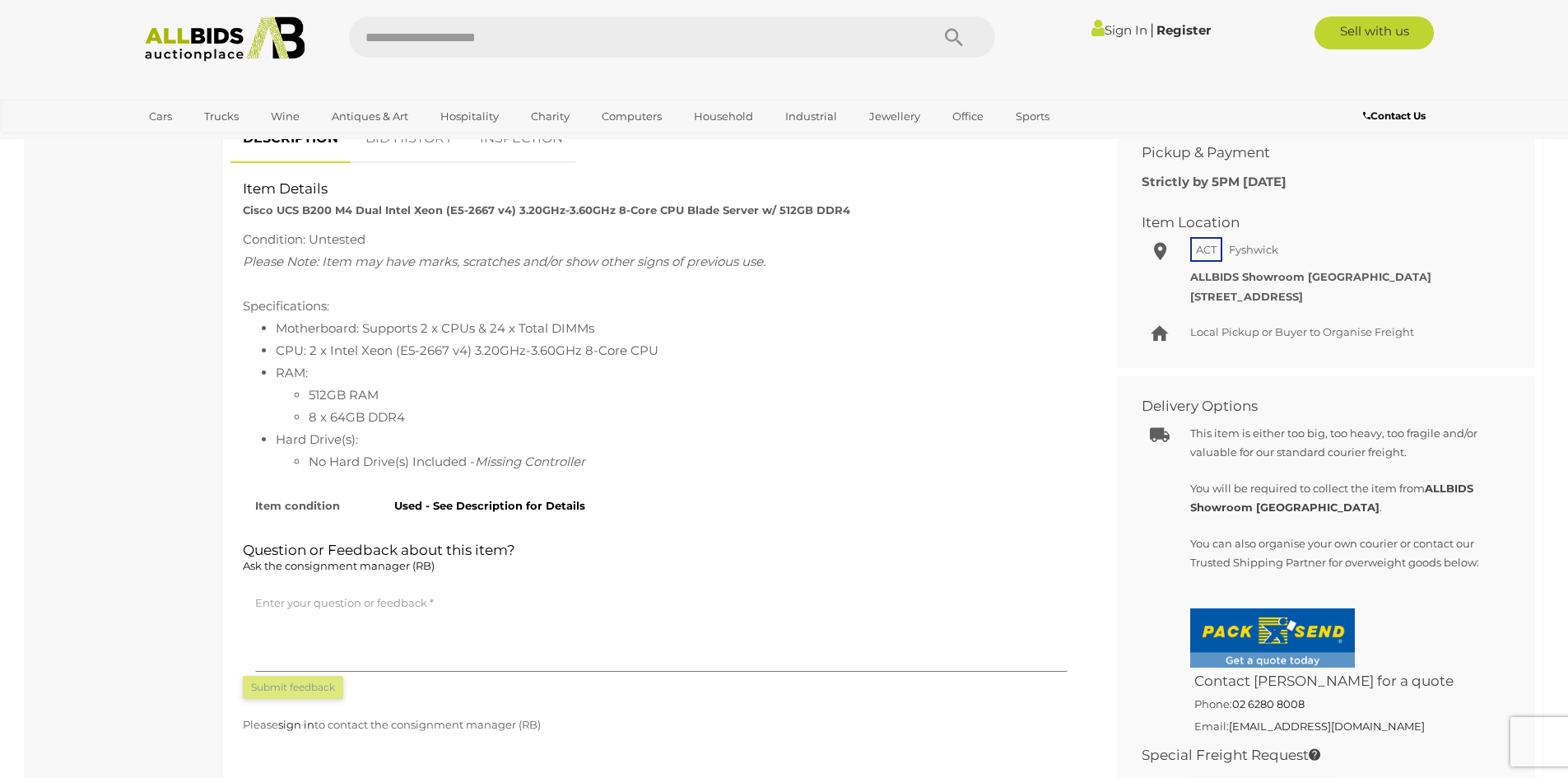
scroll to position [742, 0]
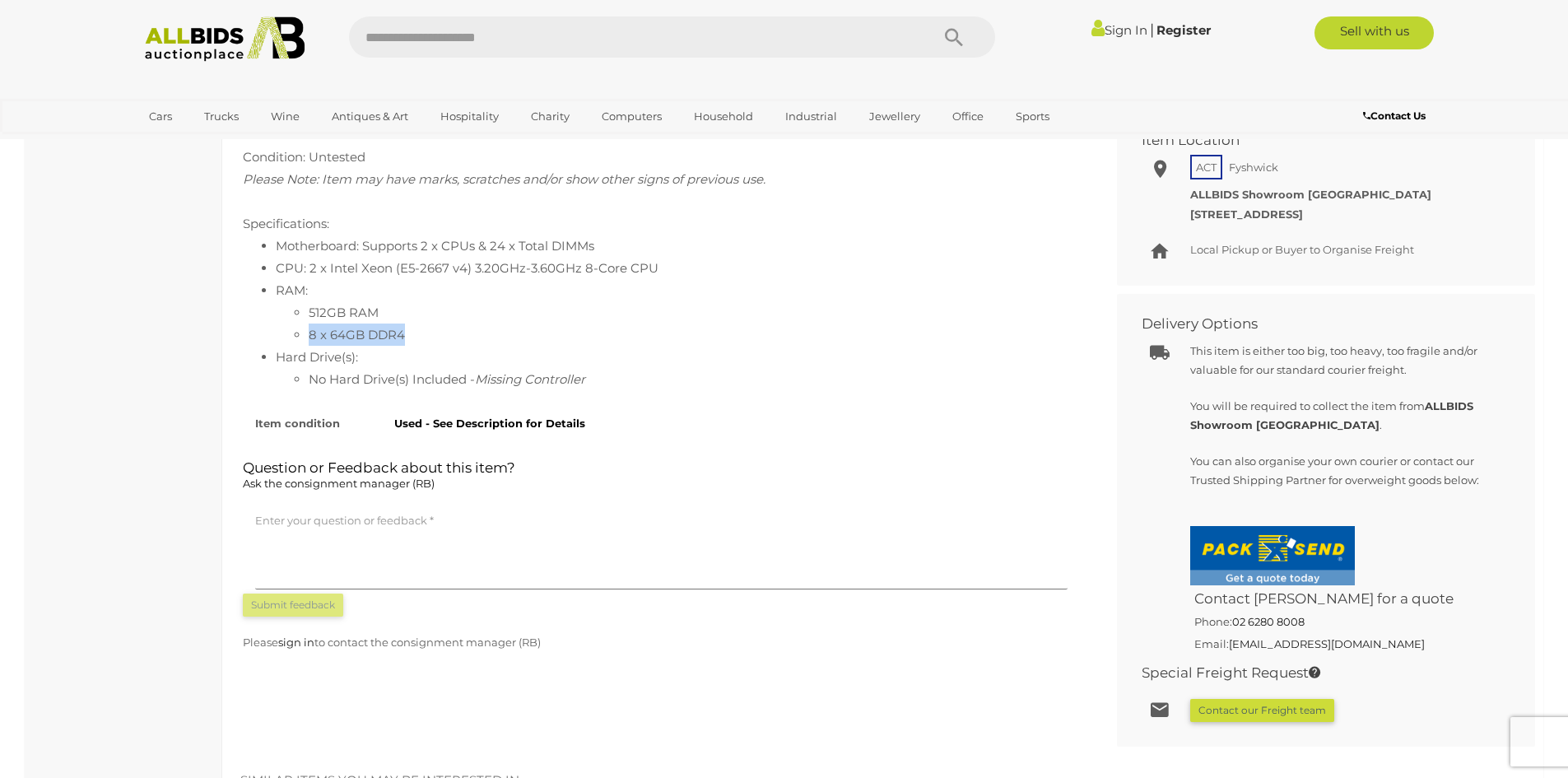
drag, startPoint x: 306, startPoint y: 335, endPoint x: 409, endPoint y: 331, distance: 103.1
click at [409, 331] on ul "512GB RAM 8 x 64GB DDR4" at bounding box center [677, 323] width 804 height 44
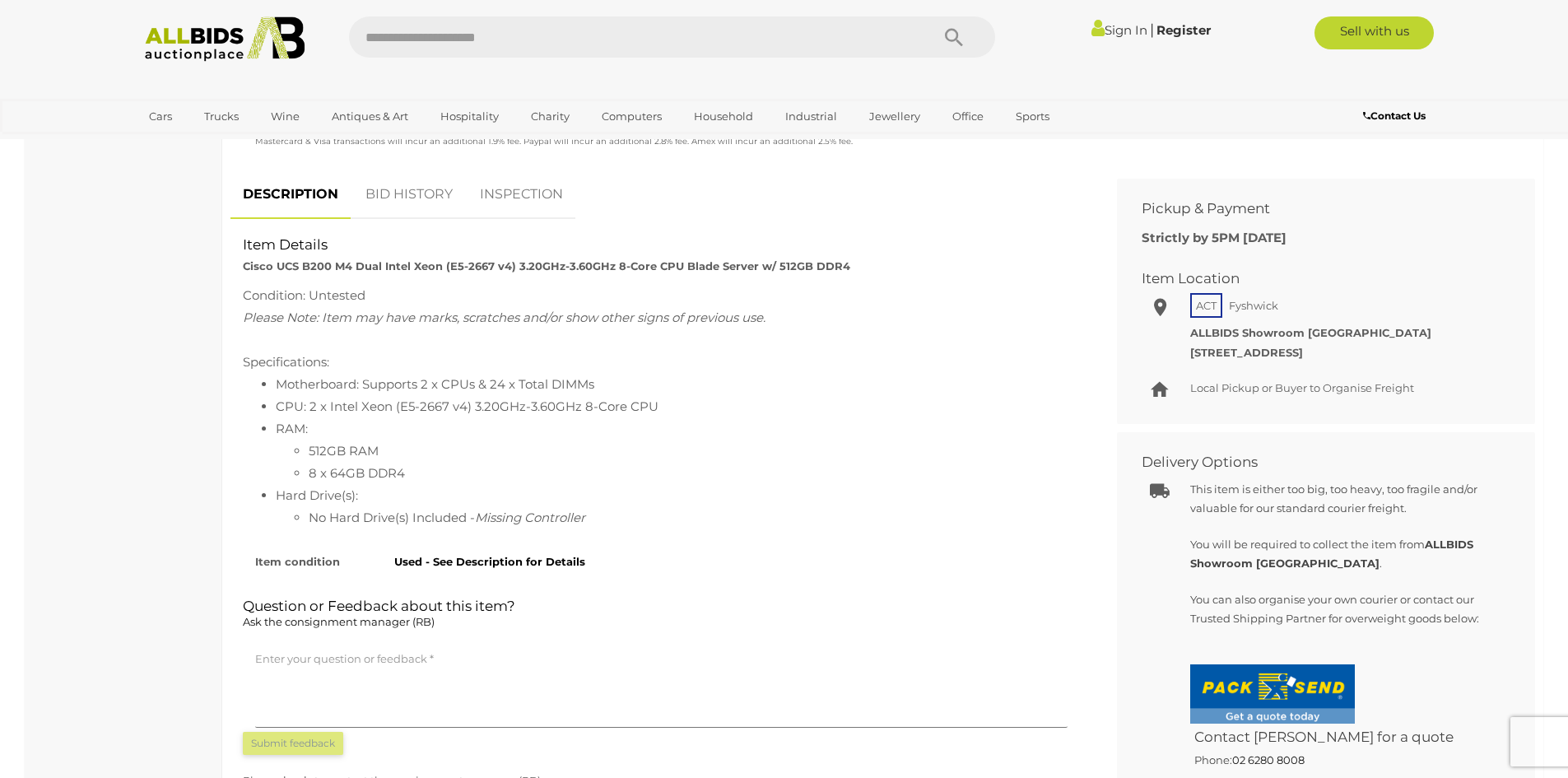
scroll to position [577, 0]
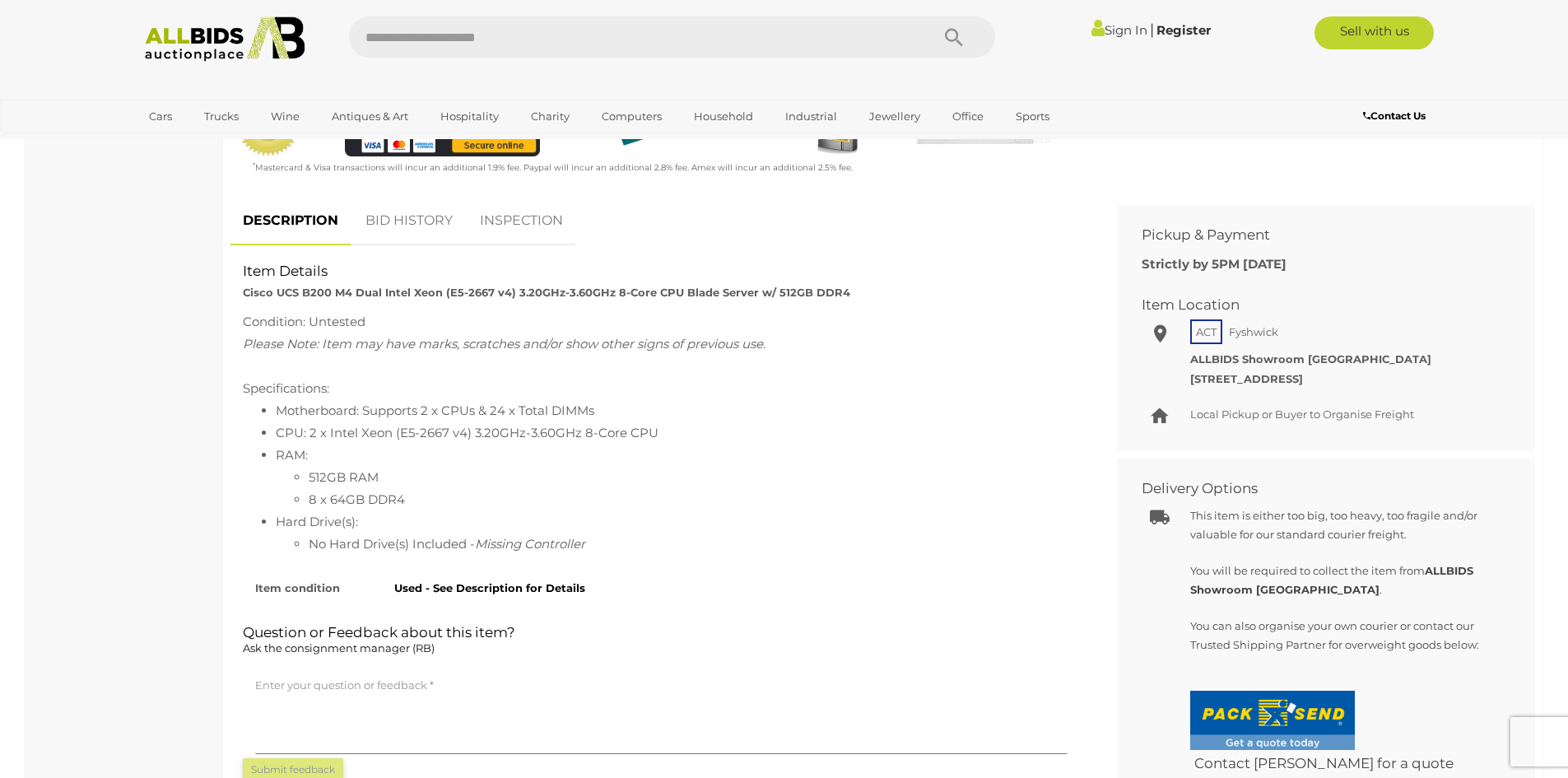
click at [406, 225] on link "BID HISTORY" at bounding box center [409, 221] width 112 height 48
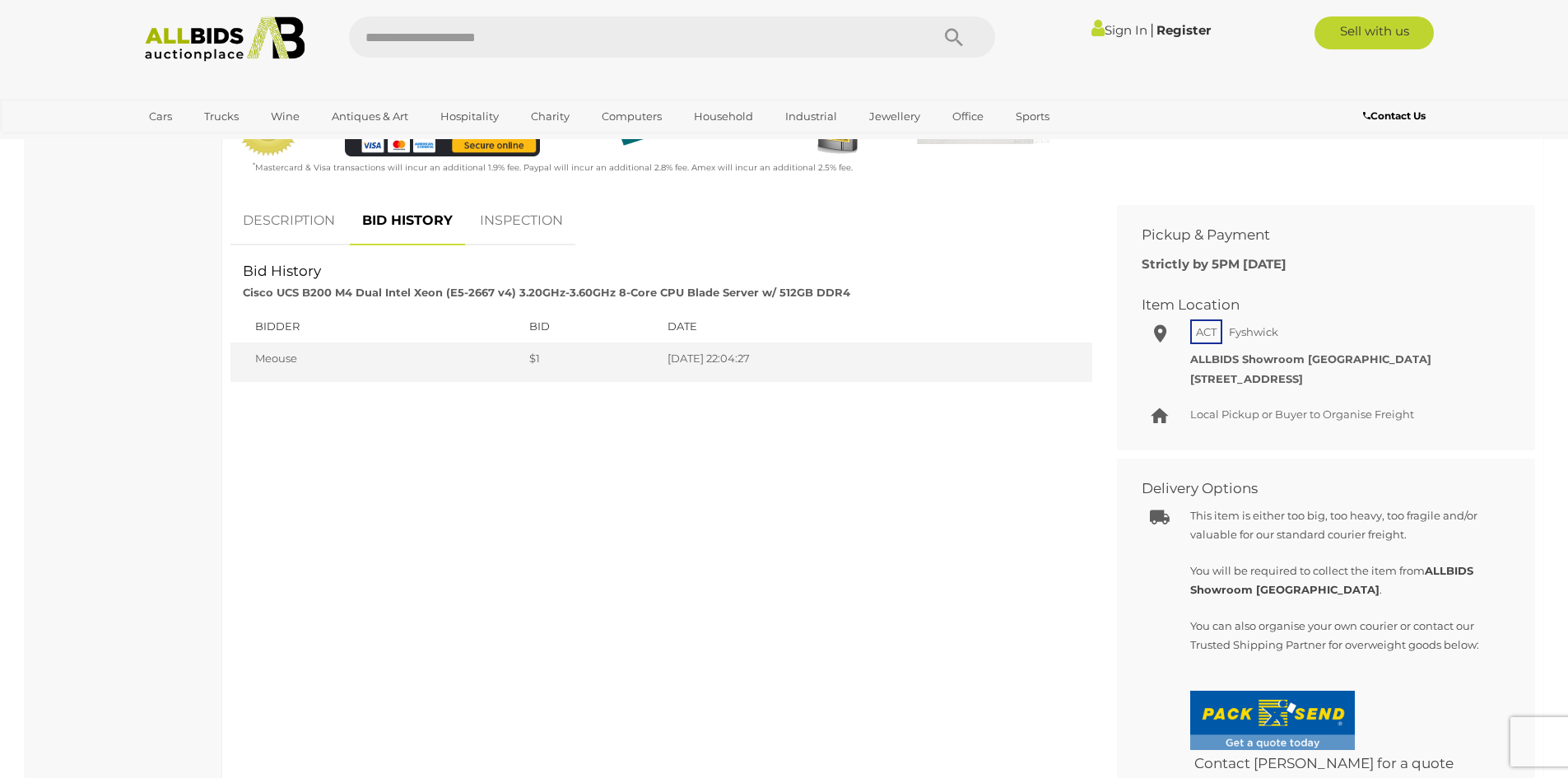
click at [280, 221] on link "DESCRIPTION" at bounding box center [289, 221] width 117 height 48
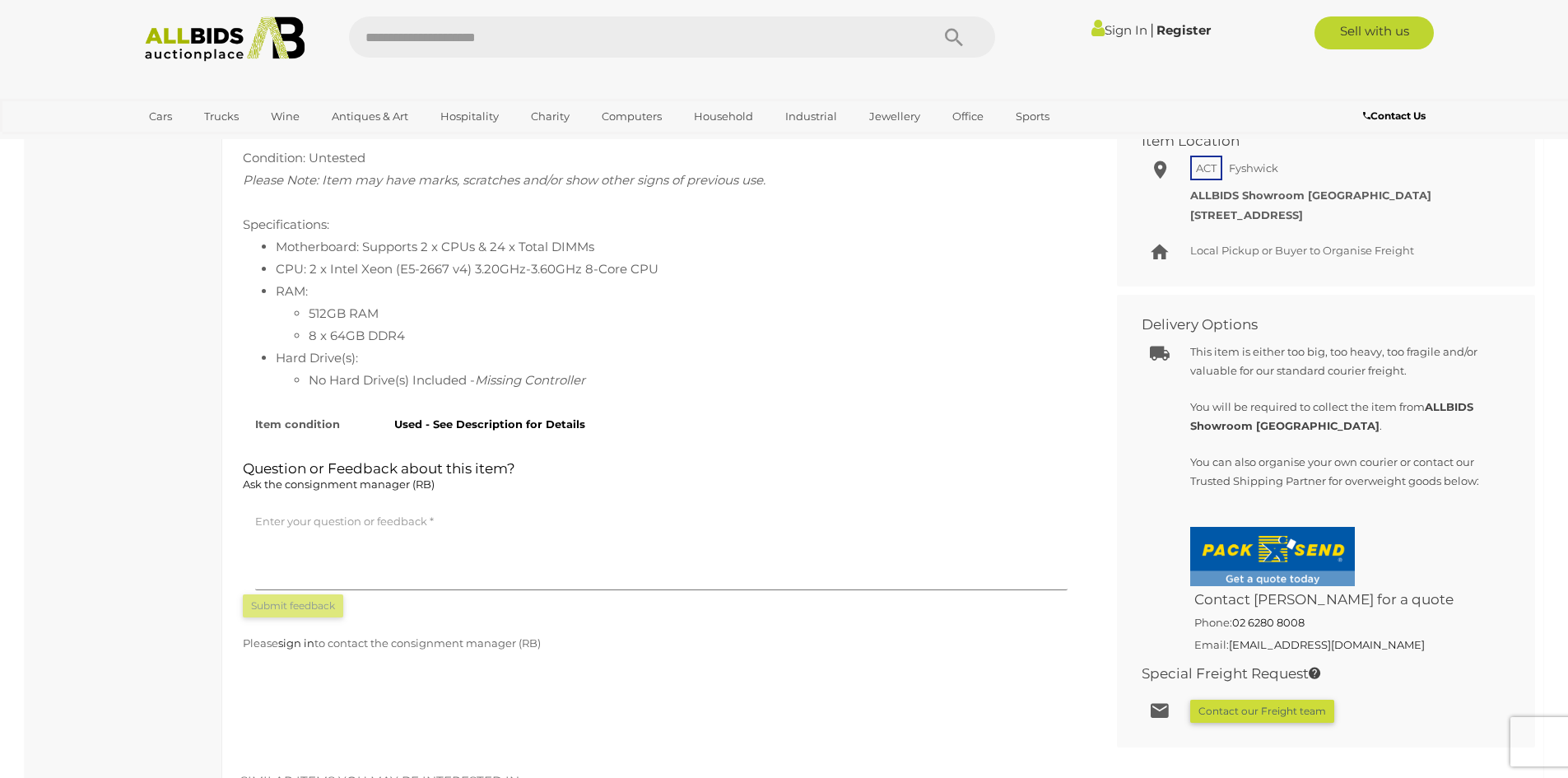
scroll to position [742, 0]
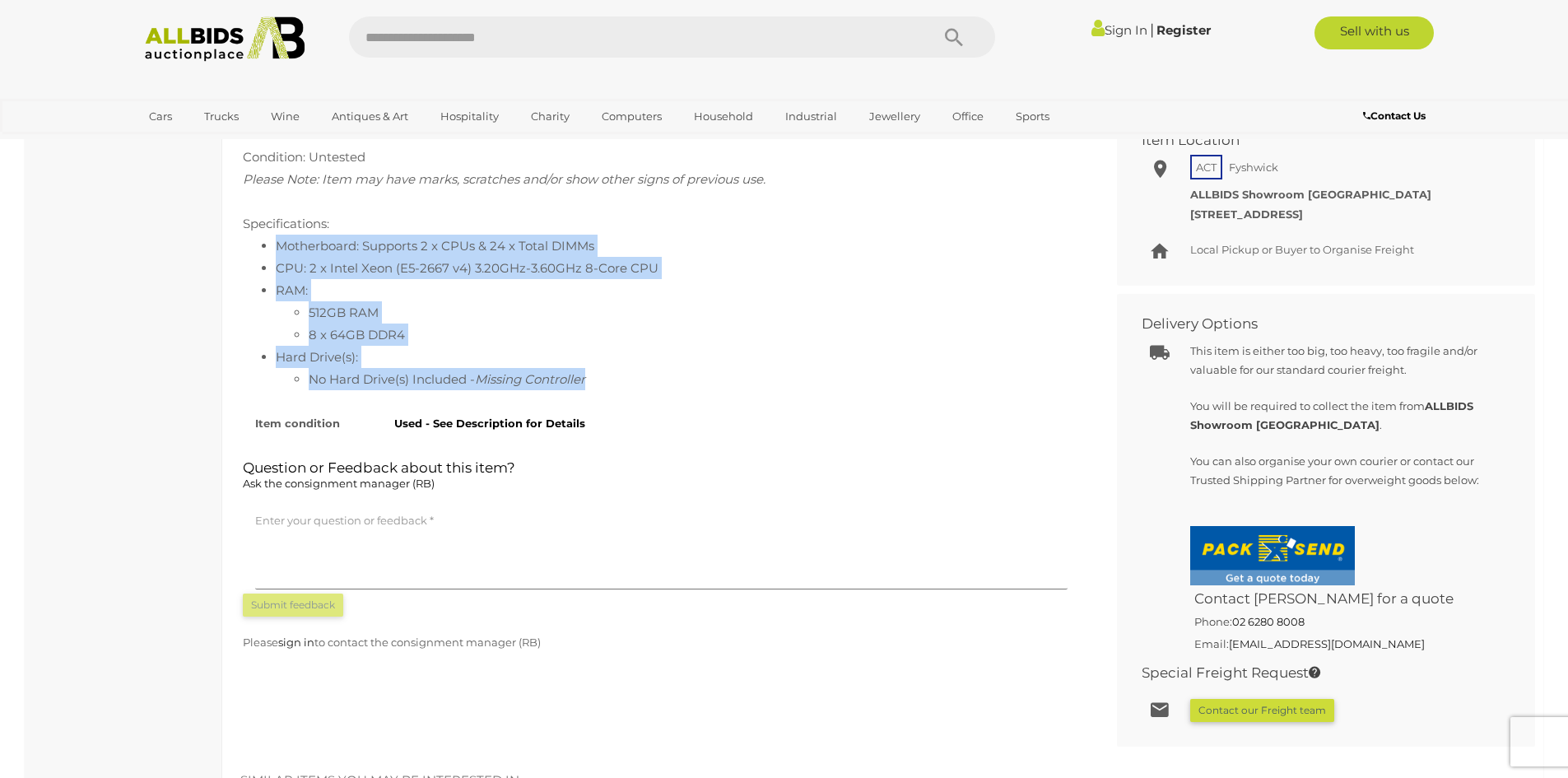
drag, startPoint x: 598, startPoint y: 384, endPoint x: 263, endPoint y: 250, distance: 360.8
click at [263, 250] on ul "Motherboard: Supports 2 x CPUs & 24 x Total DIMMs CPU: 2 x Intel Xeon (E5-2667 …" at bounding box center [661, 313] width 837 height 156
click at [270, 251] on ul "Motherboard: Supports 2 x CPUs & 24 x Total DIMMs CPU: 2 x Intel Xeon (E5-2667 …" at bounding box center [661, 313] width 837 height 156
drag, startPoint x: 274, startPoint y: 246, endPoint x: 684, endPoint y: 383, distance: 432.3
click at [684, 383] on ul "Motherboard: Supports 2 x CPUs & 24 x Total DIMMs CPU: 2 x Intel Xeon (E5-2667 …" at bounding box center [661, 313] width 837 height 156
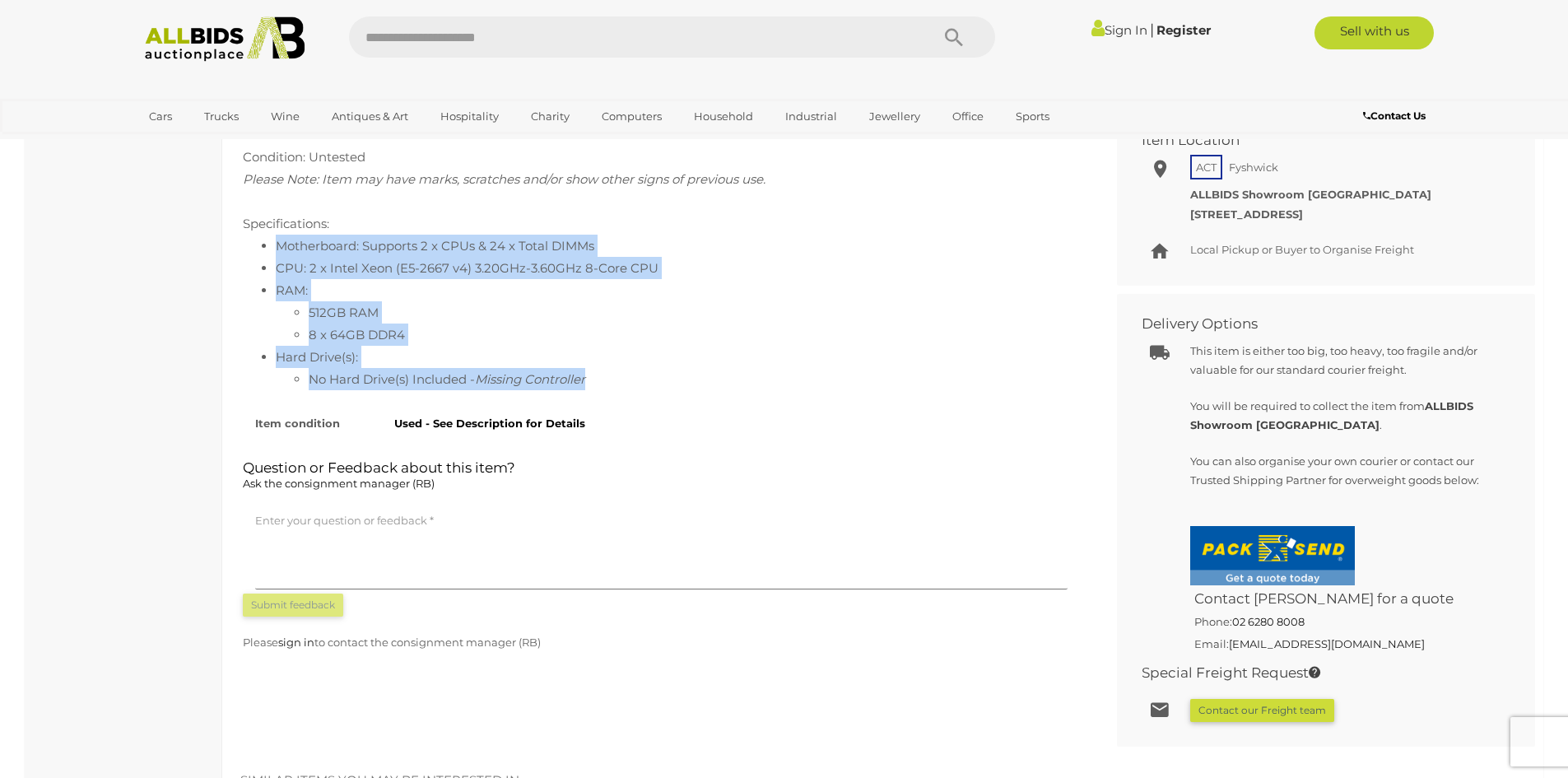
click at [684, 383] on li "No Hard Drive(s) Included - Missing Controller" at bounding box center [694, 379] width 771 height 22
drag, startPoint x: 677, startPoint y: 383, endPoint x: 273, endPoint y: 242, distance: 427.9
click at [273, 242] on ul "Motherboard: Supports 2 x CPUs & 24 x Total DIMMs CPU: 2 x Intel Xeon (E5-2667 …" at bounding box center [661, 313] width 837 height 156
click at [391, 262] on li "CPU: 2 x Intel Xeon (E5-2667 v4) 3.20GHz-3.60GHz 8-Core CPU" at bounding box center [677, 268] width 804 height 22
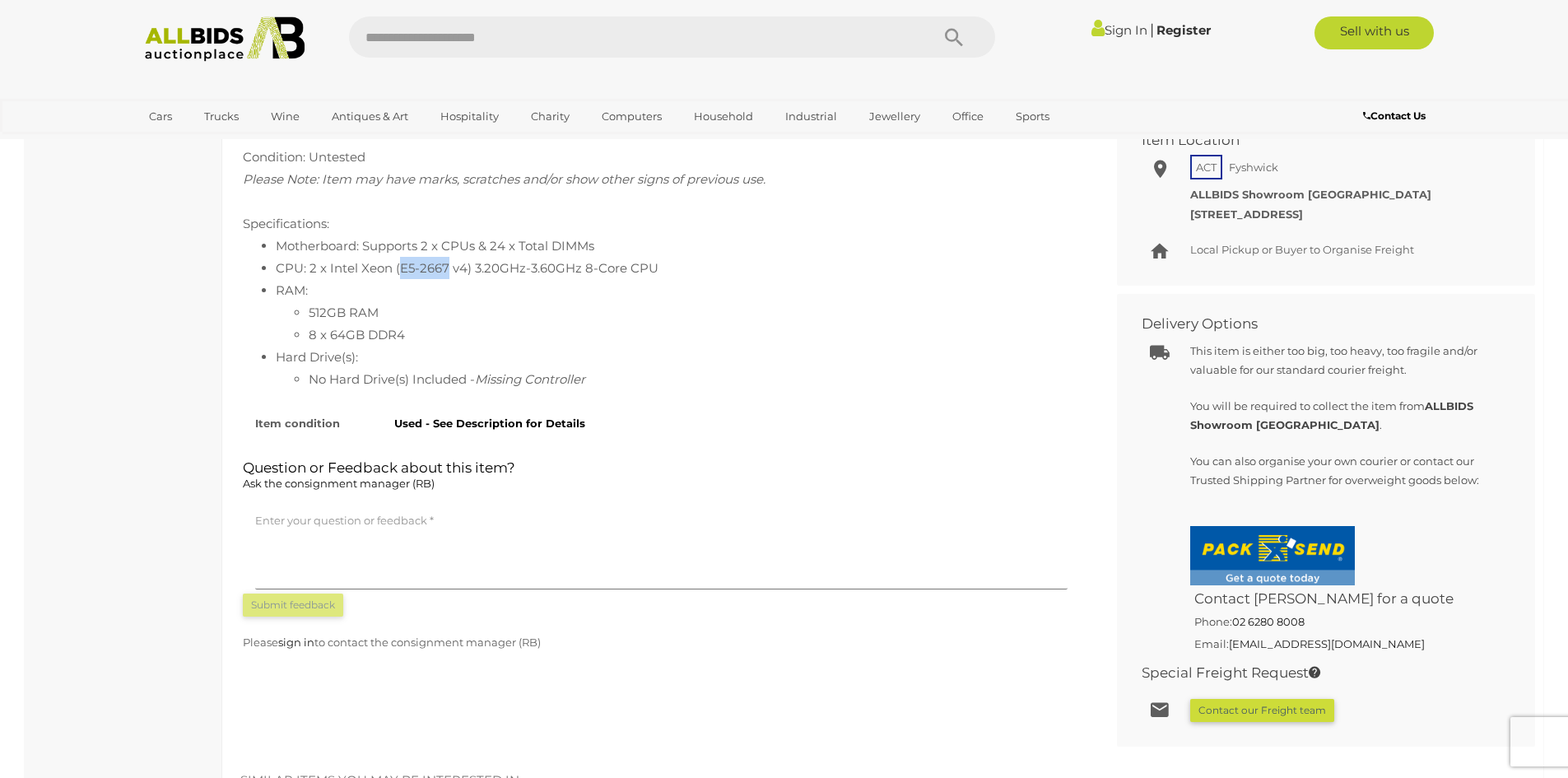
drag, startPoint x: 399, startPoint y: 270, endPoint x: 445, endPoint y: 269, distance: 46.0
click at [445, 269] on li "CPU: 2 x Intel Xeon (E5-2667 v4) 3.20GHz-3.60GHz 8-Core CPU" at bounding box center [677, 268] width 804 height 22
copy li "E5-2667"
